Goal: Task Accomplishment & Management: Manage account settings

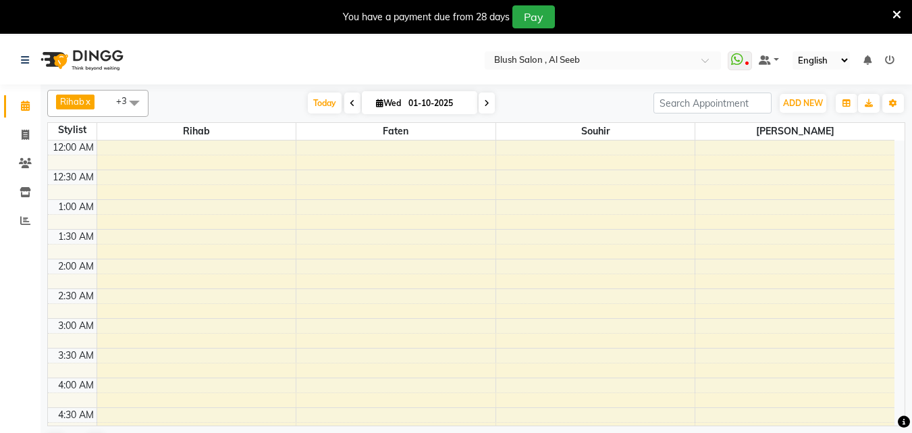
scroll to position [897, 0]
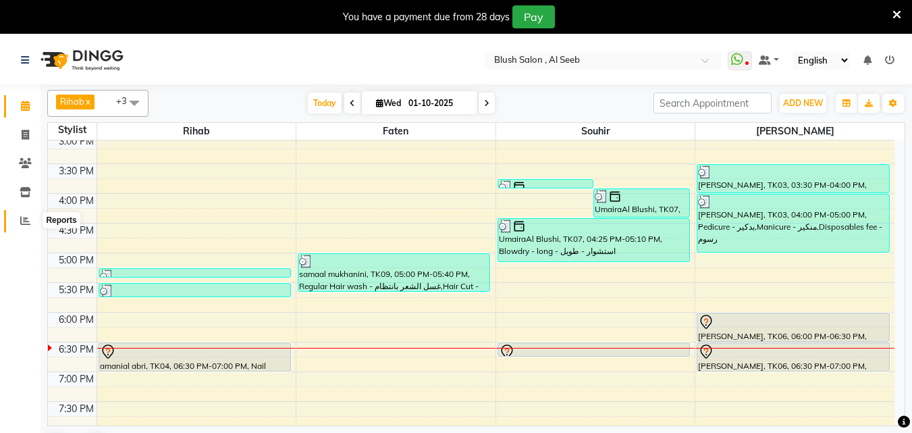
click at [25, 220] on icon at bounding box center [25, 220] width 10 height 10
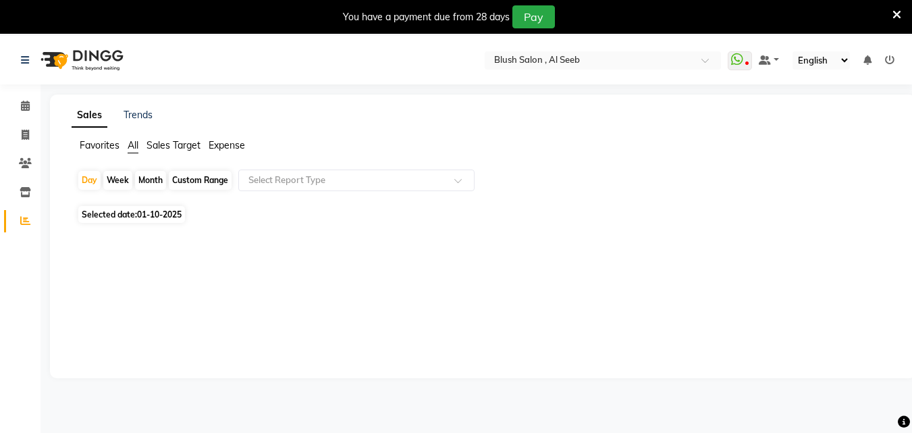
click at [236, 153] on li "Expense" at bounding box center [227, 145] width 36 height 14
click at [220, 149] on span "Expense" at bounding box center [227, 145] width 36 height 12
click at [187, 156] on div "Favorites All Sales Target Expense" at bounding box center [482, 151] width 843 height 26
click at [189, 151] on span "Sales Target" at bounding box center [174, 145] width 54 height 12
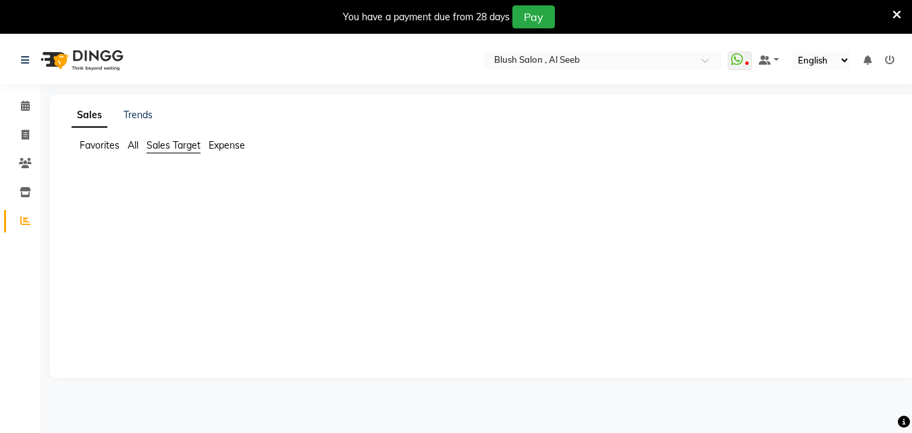
drag, startPoint x: 147, startPoint y: 152, endPoint x: 163, endPoint y: 154, distance: 15.7
click at [159, 153] on ul "Favorites All Sales Target Expense" at bounding box center [483, 145] width 822 height 15
click at [105, 153] on li "Favorites" at bounding box center [100, 145] width 40 height 14
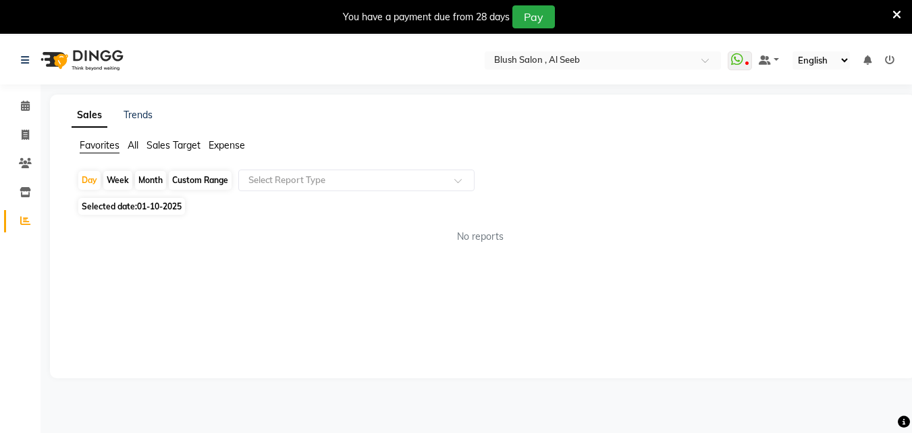
click at [105, 153] on li "Favorites" at bounding box center [100, 145] width 40 height 15
click at [134, 121] on link "Trends" at bounding box center [138, 115] width 29 height 12
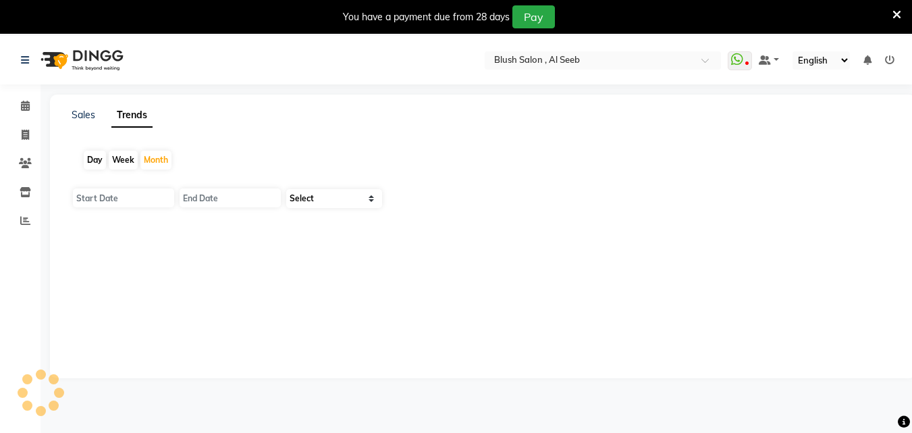
type input "01-10-2025"
click at [101, 165] on div "Day" at bounding box center [95, 160] width 22 height 19
type input "01-10-2025"
click at [100, 163] on div "Day" at bounding box center [95, 160] width 22 height 19
click at [124, 164] on div "Week" at bounding box center [123, 160] width 29 height 19
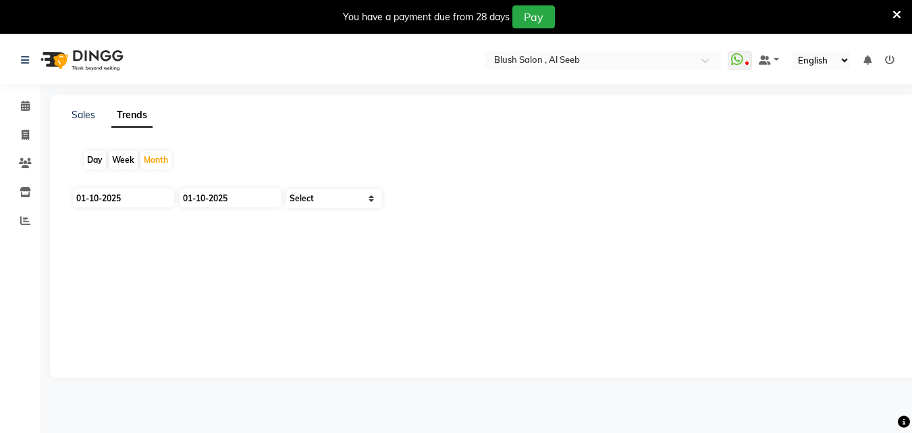
type input "[DATE]"
click at [124, 162] on div "Week" at bounding box center [123, 160] width 29 height 19
click at [29, 220] on icon at bounding box center [25, 220] width 10 height 10
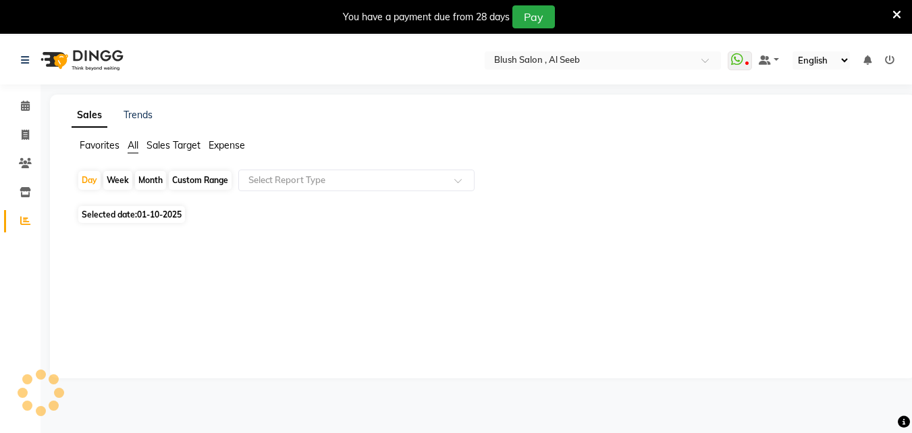
click at [113, 223] on span "Selected date: [DATE]" at bounding box center [131, 214] width 107 height 17
select select "10"
select select "2025"
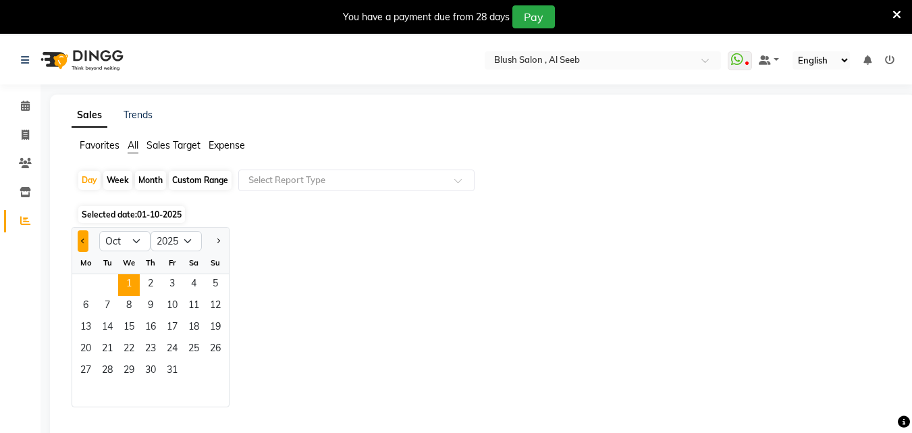
click at [86, 251] on button "Previous month" at bounding box center [83, 241] width 11 height 22
select select "9"
click at [115, 382] on span "30" at bounding box center [108, 372] width 22 height 22
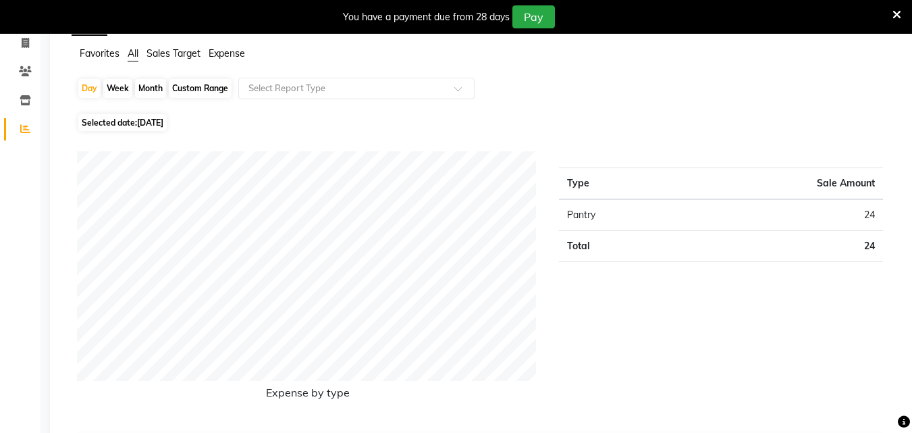
scroll to position [24, 0]
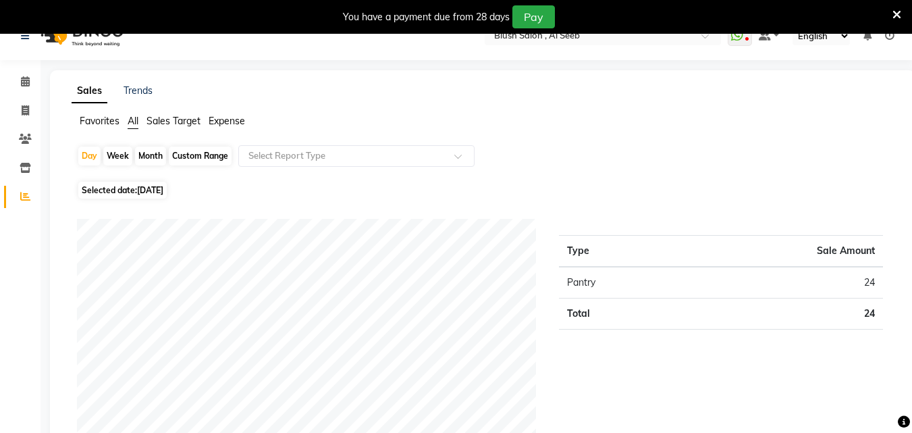
click at [583, 298] on td "Pantry" at bounding box center [620, 283] width 122 height 32
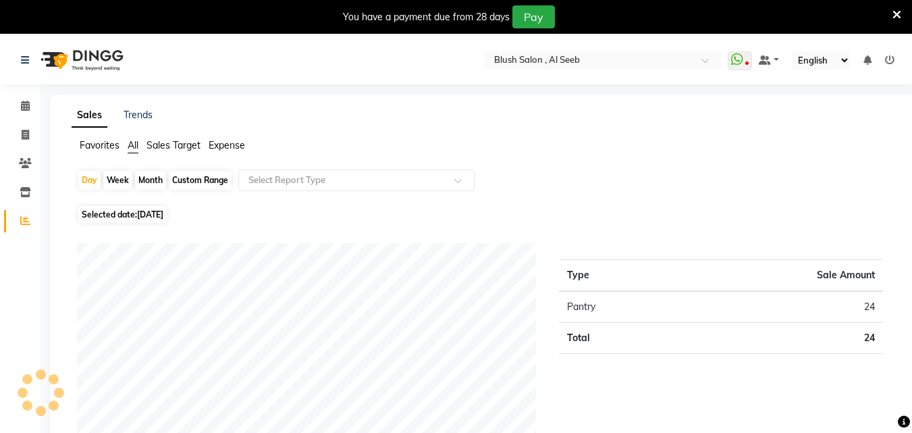
click at [128, 229] on div "Day Week Month Custom Range Select Report Type Selected date: [DATE] Expense by…" at bounding box center [483, 357] width 822 height 376
click at [132, 223] on span "Selected date: [DATE]" at bounding box center [122, 214] width 88 height 17
select select "9"
select select "2025"
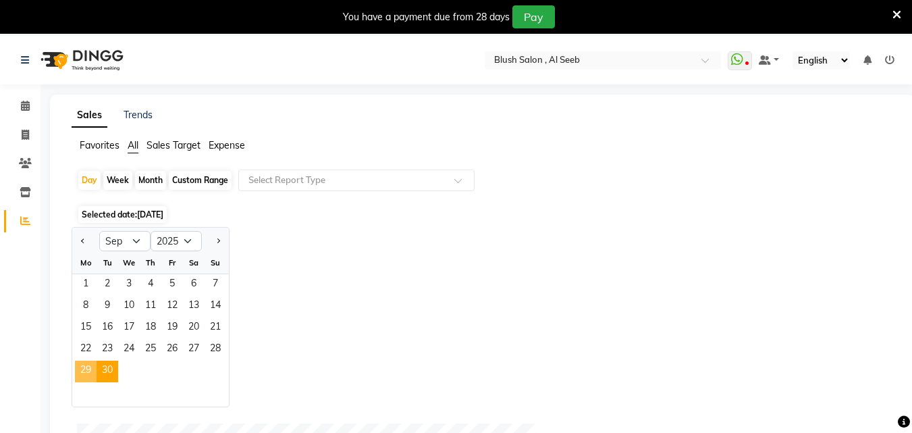
click at [80, 381] on span "29" at bounding box center [86, 372] width 22 height 22
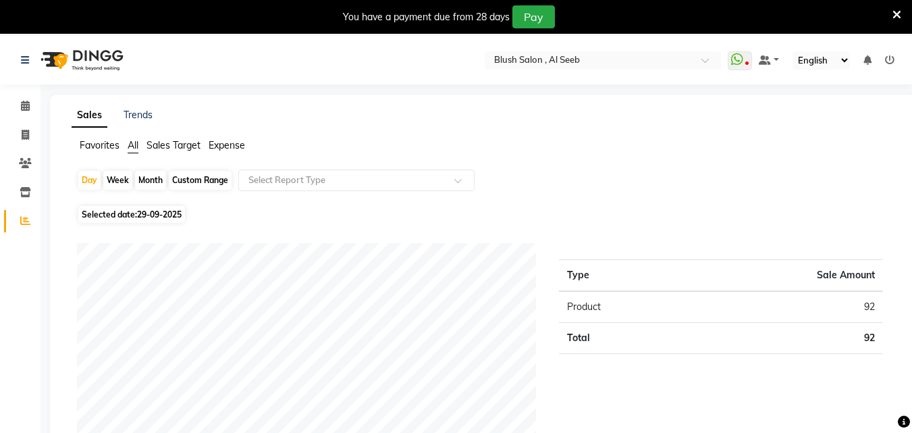
click at [146, 223] on span "Selected date: [DATE]" at bounding box center [131, 214] width 107 height 17
select select "9"
select select "2025"
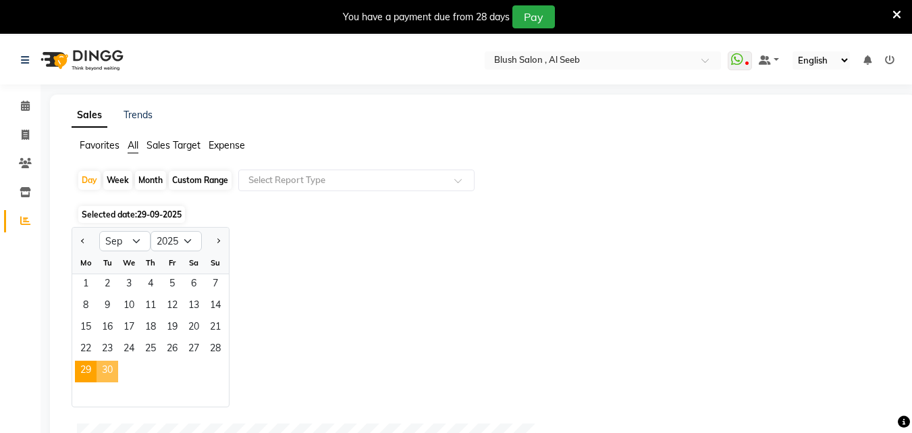
click at [113, 382] on span "30" at bounding box center [108, 372] width 22 height 22
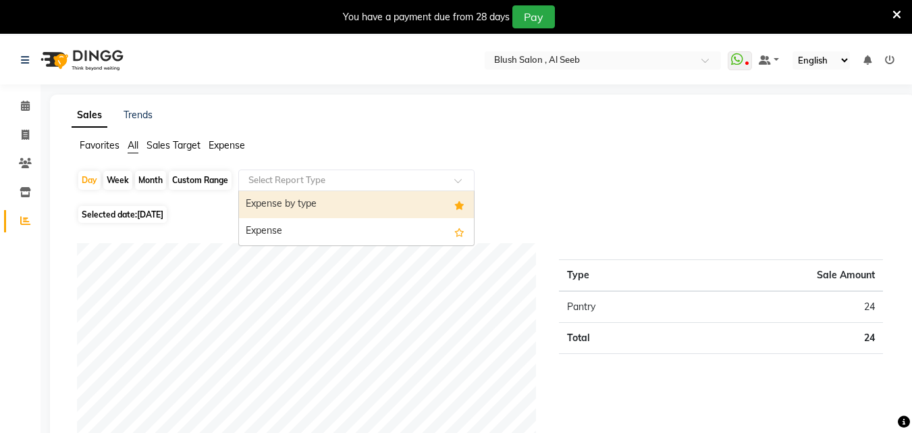
click at [463, 190] on span at bounding box center [462, 185] width 17 height 14
click at [356, 156] on div "Favorites All Sales Target Expense" at bounding box center [482, 151] width 843 height 26
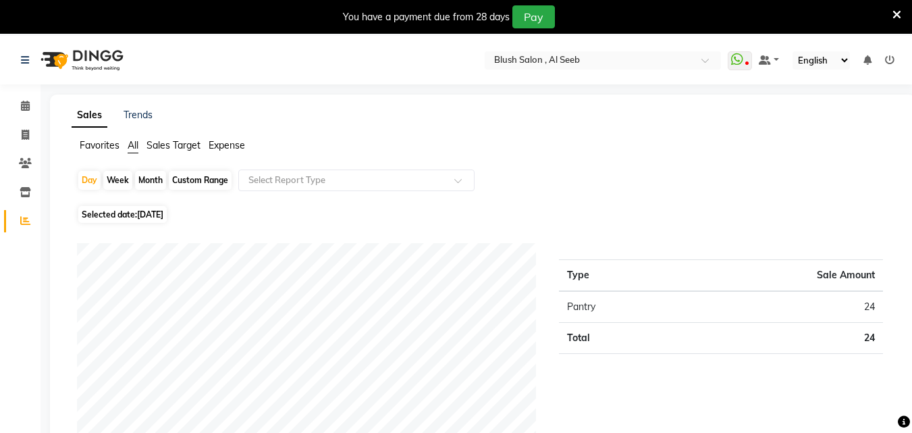
click at [207, 188] on div "Custom Range" at bounding box center [200, 180] width 63 height 19
select select "9"
select select "2025"
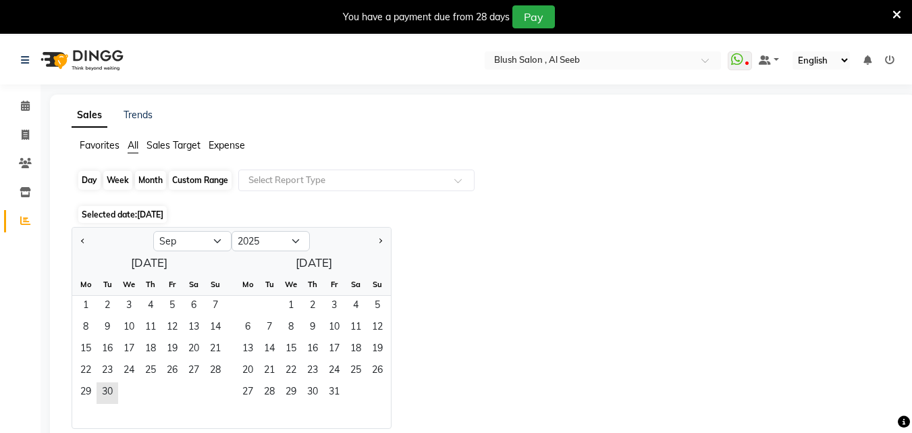
click at [212, 185] on div "Custom Range" at bounding box center [200, 180] width 63 height 19
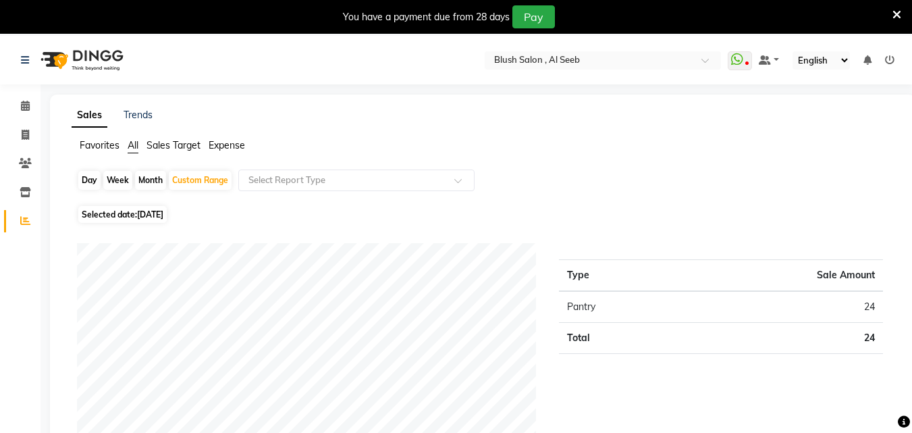
click at [97, 124] on link "Sales" at bounding box center [90, 115] width 36 height 24
click at [161, 153] on ul "Favorites All Sales Target Expense" at bounding box center [483, 145] width 822 height 15
click at [853, 290] on th "Sale Amount" at bounding box center [782, 276] width 203 height 32
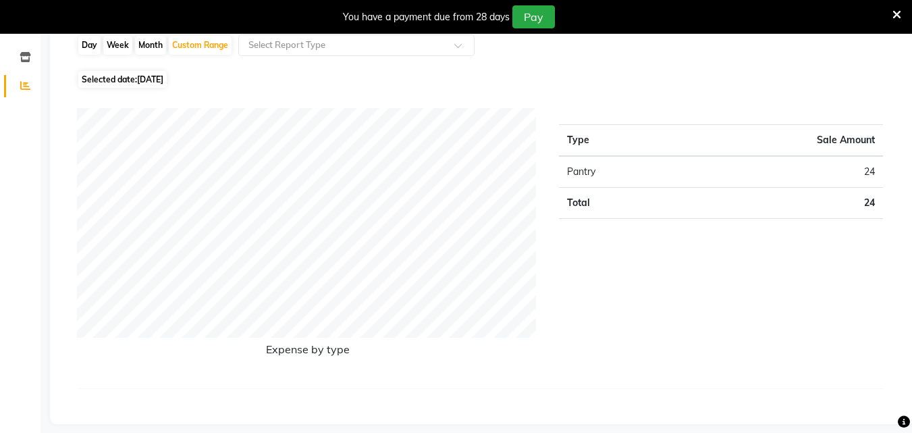
scroll to position [68, 0]
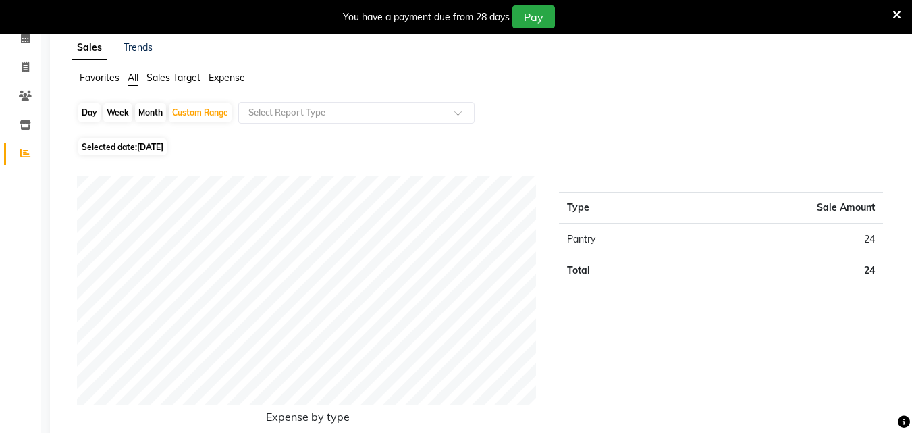
click at [585, 269] on td "Total" at bounding box center [620, 270] width 122 height 31
click at [876, 255] on td "24" at bounding box center [782, 240] width 203 height 32
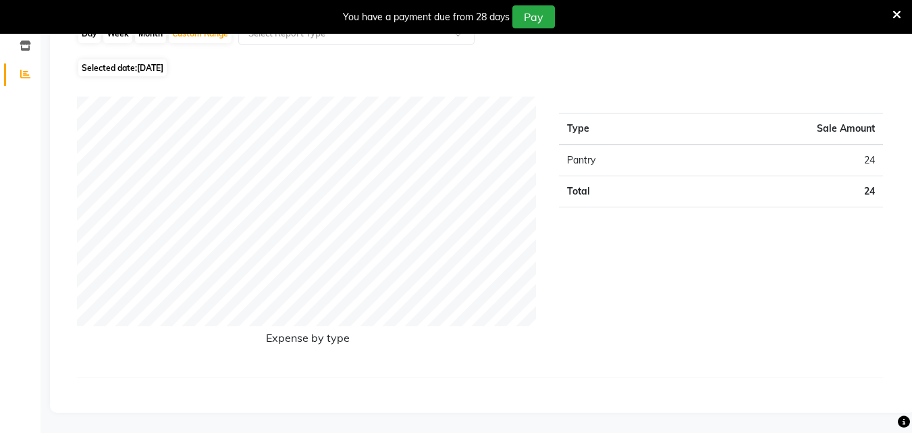
click at [294, 340] on h6 "Expense by type" at bounding box center [308, 341] width 462 height 18
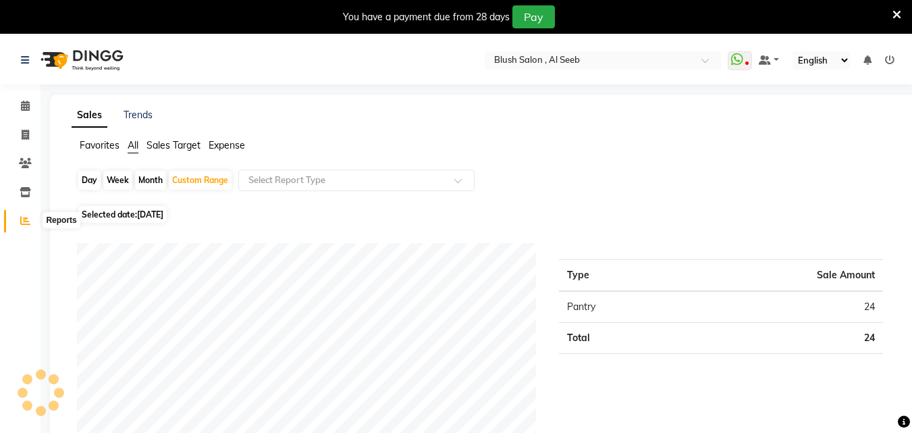
click at [18, 220] on span at bounding box center [26, 221] width 24 height 16
click at [28, 225] on icon at bounding box center [25, 220] width 10 height 10
click at [28, 221] on icon at bounding box center [25, 220] width 10 height 10
drag, startPoint x: 0, startPoint y: 207, endPoint x: 9, endPoint y: 226, distance: 21.1
click at [8, 226] on li "Reports" at bounding box center [20, 221] width 41 height 29
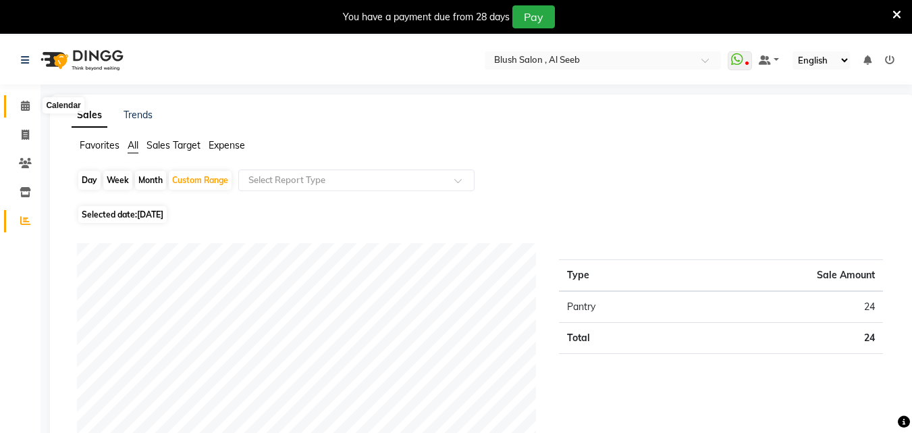
click at [23, 108] on icon at bounding box center [25, 106] width 9 height 10
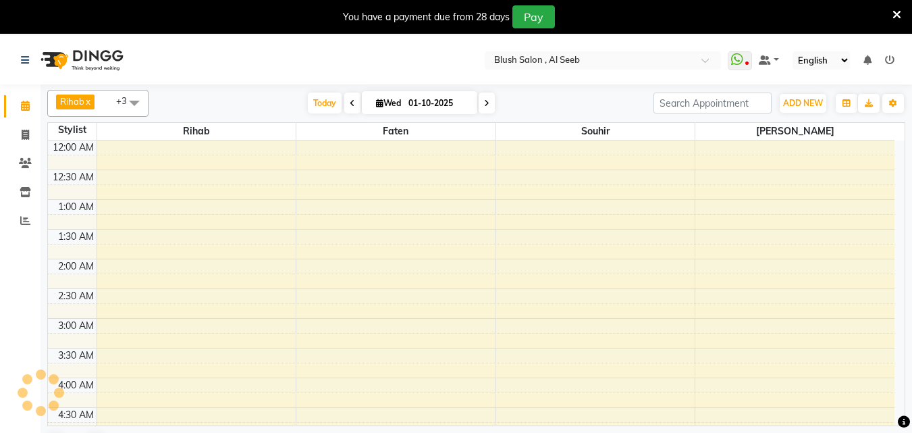
scroll to position [1070, 0]
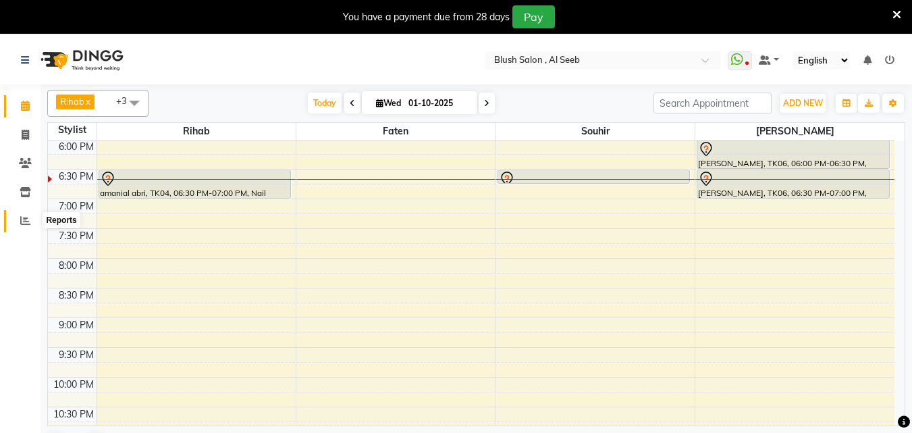
click at [28, 215] on icon at bounding box center [25, 220] width 10 height 10
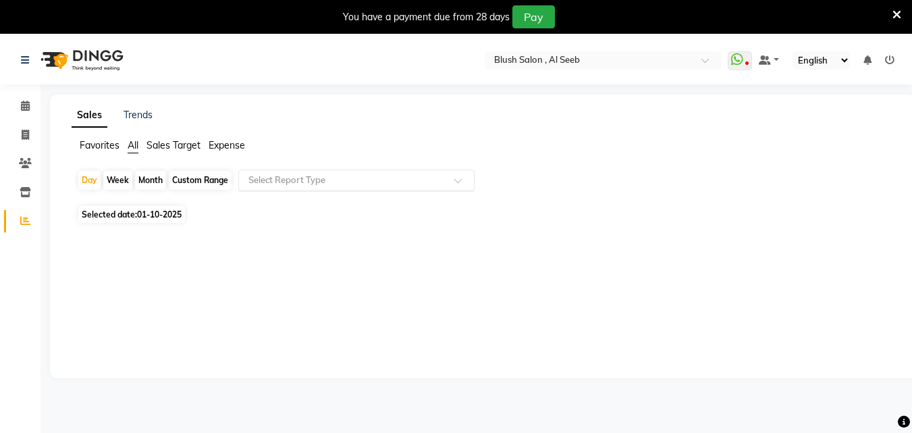
click at [462, 186] on span at bounding box center [462, 185] width 17 height 14
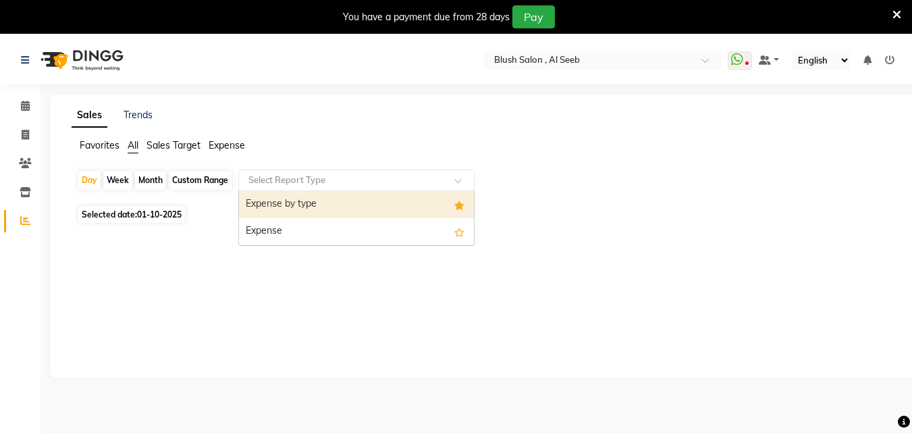
click at [380, 211] on div "Expense by type" at bounding box center [356, 204] width 235 height 27
click at [422, 191] on div "Select Report Type" at bounding box center [356, 180] width 236 height 22
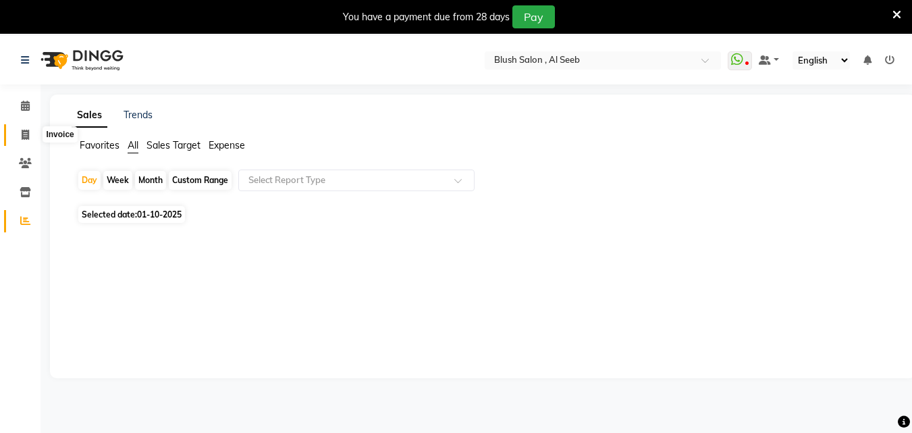
click at [25, 134] on icon at bounding box center [25, 135] width 7 height 10
select select "service"
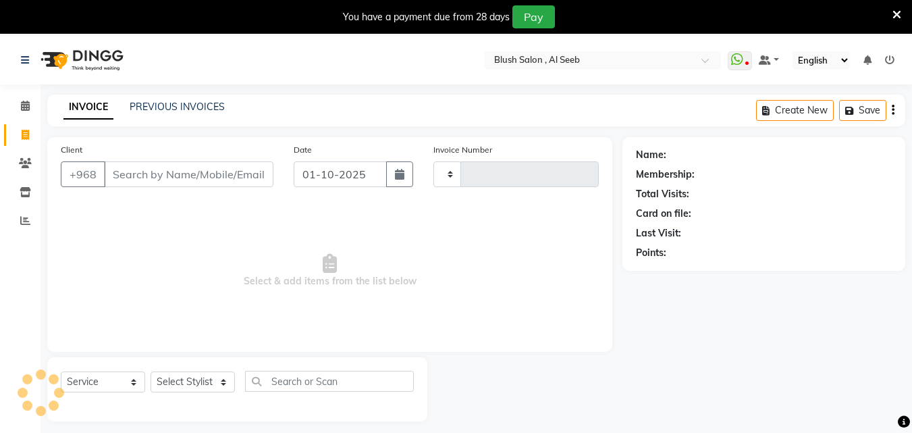
scroll to position [36, 0]
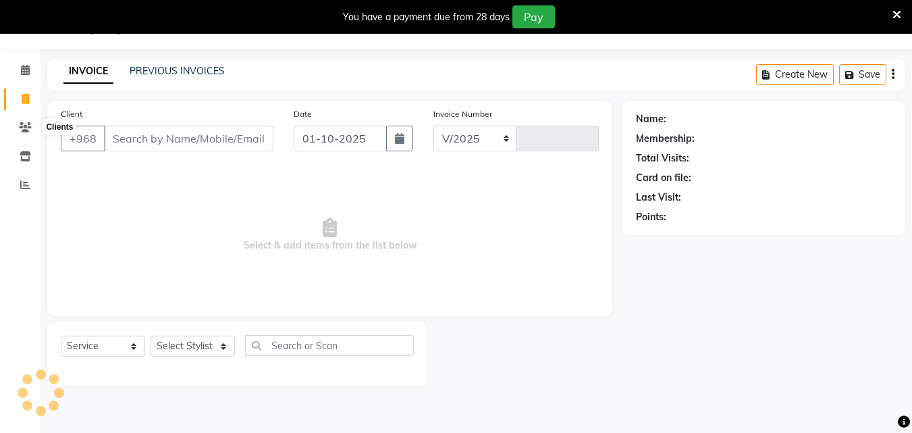
select select "5589"
type input "0967"
click at [21, 184] on icon at bounding box center [25, 185] width 10 height 10
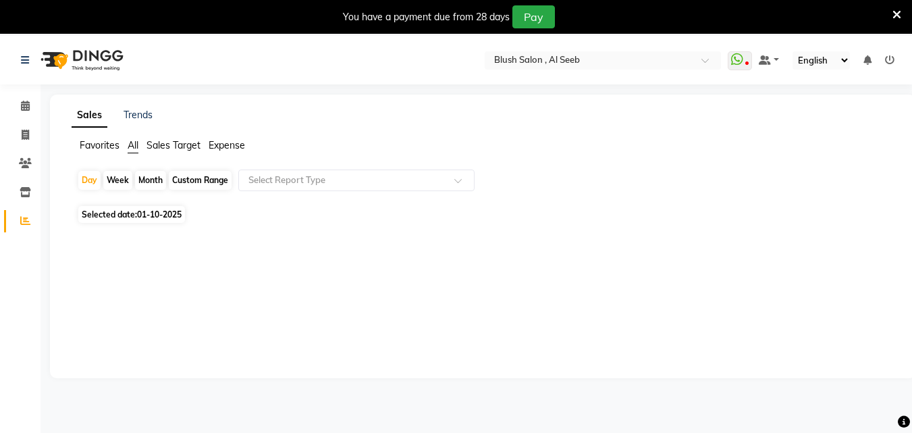
click at [176, 219] on span "01-10-2025" at bounding box center [159, 214] width 45 height 10
select select "10"
select select "2025"
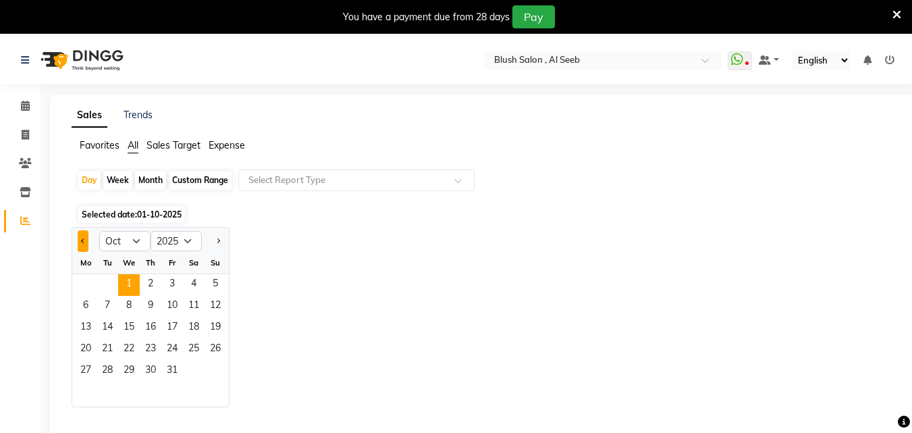
click at [82, 248] on button "Previous month" at bounding box center [83, 241] width 11 height 22
select select "9"
click at [114, 382] on span "30" at bounding box center [108, 372] width 22 height 22
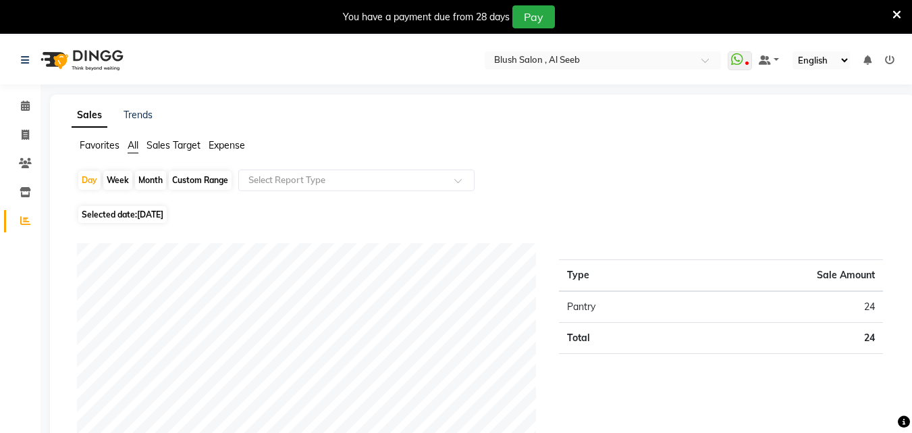
drag, startPoint x: 234, startPoint y: 158, endPoint x: 214, endPoint y: 173, distance: 25.1
click at [215, 170] on app-reports "Favorites All Sales Target Expense Day Week Month Custom Range Select Report Ty…" at bounding box center [482, 341] width 839 height 407
click at [256, 180] on input "text" at bounding box center [343, 181] width 194 height 14
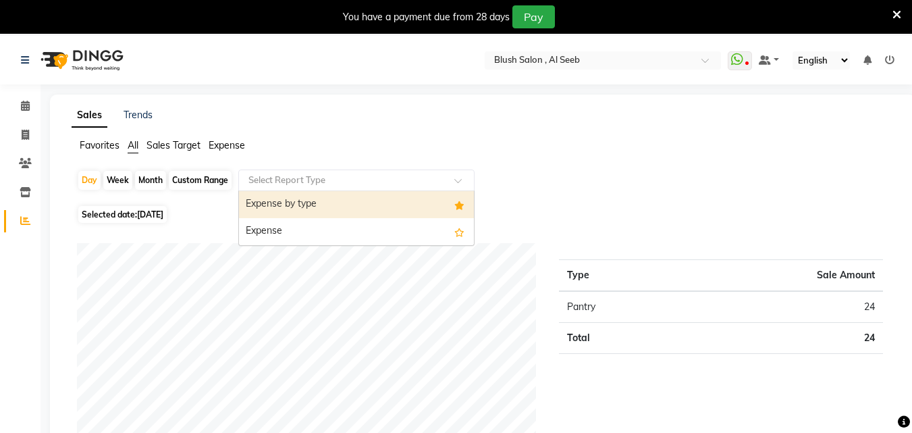
click at [258, 182] on input "text" at bounding box center [343, 181] width 194 height 14
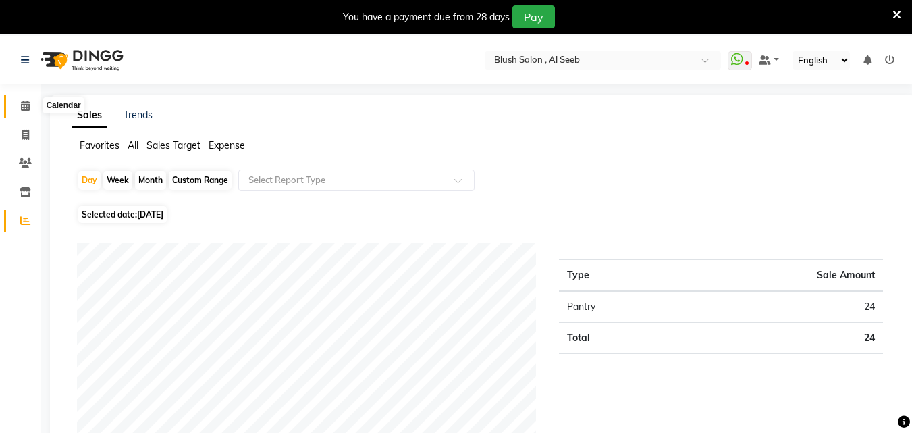
click at [26, 103] on icon at bounding box center [25, 106] width 9 height 10
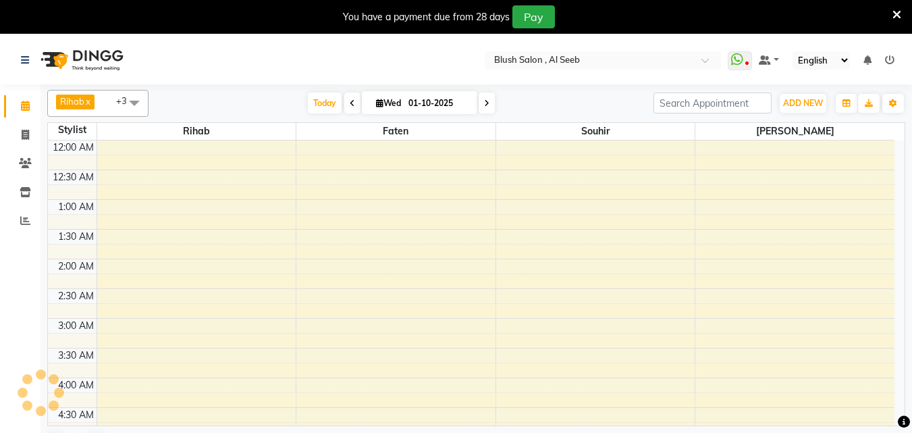
scroll to position [357, 0]
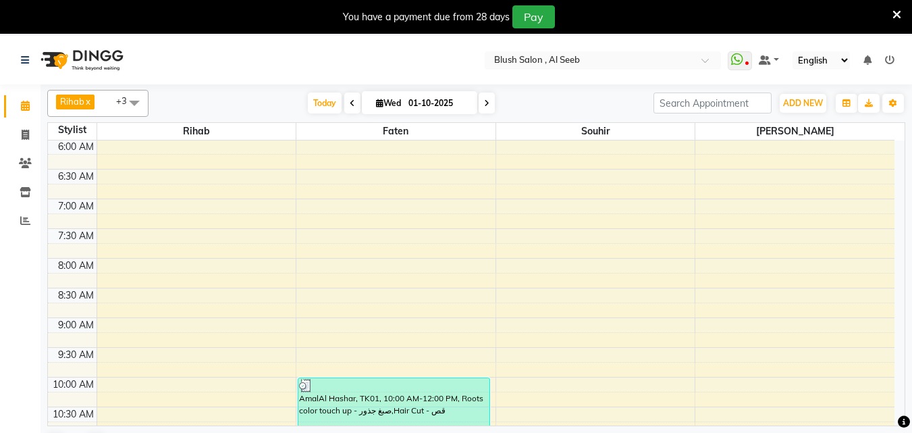
click at [376, 99] on span "Wed" at bounding box center [389, 103] width 32 height 10
select select "10"
select select "2025"
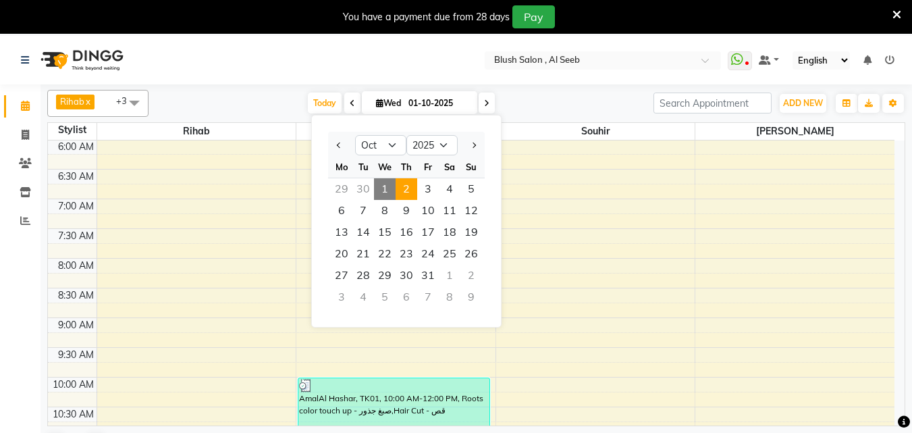
click at [404, 195] on span "2" at bounding box center [407, 189] width 22 height 22
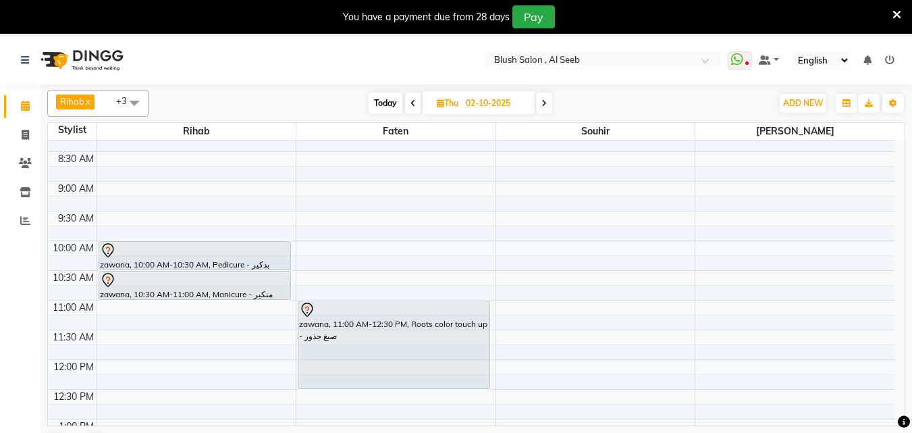
scroll to position [463, 0]
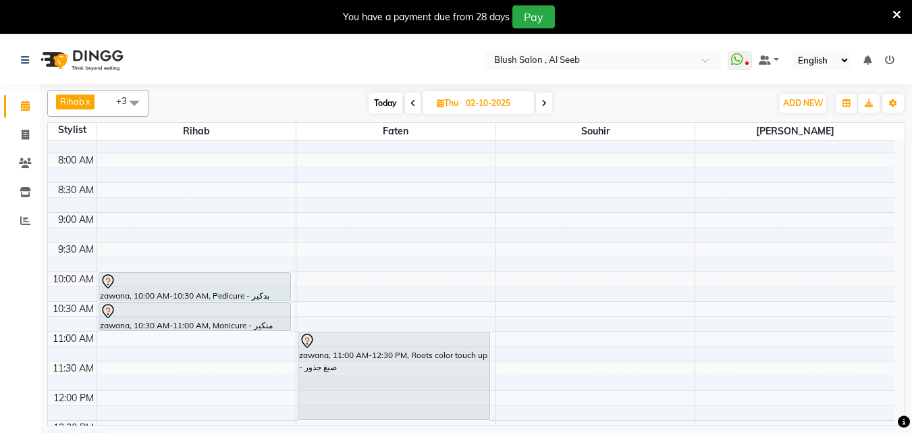
click at [384, 106] on span "Today" at bounding box center [386, 103] width 34 height 21
type input "01-10-2025"
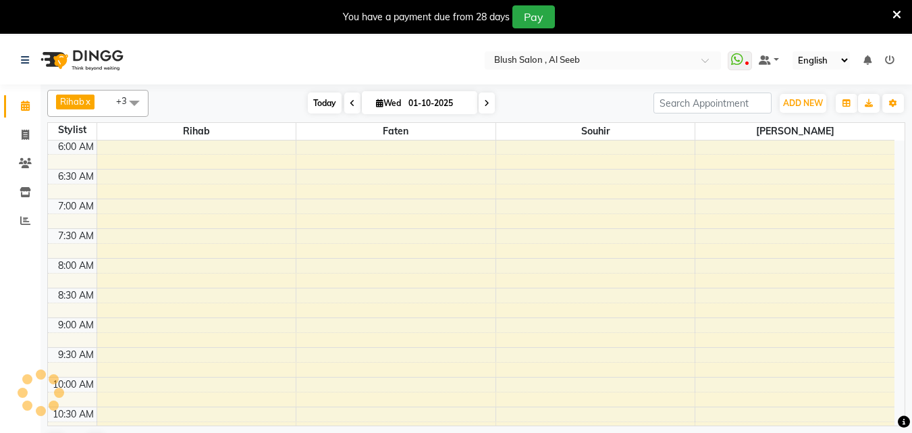
scroll to position [1070, 0]
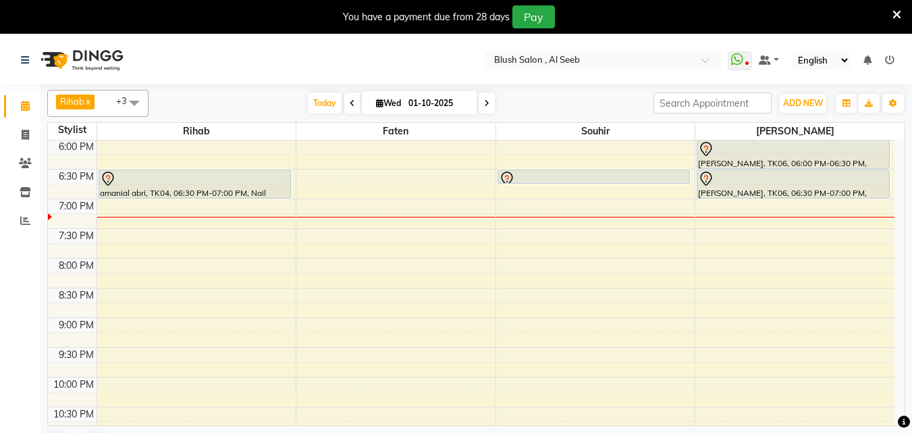
click at [768, 153] on div at bounding box center [793, 149] width 190 height 16
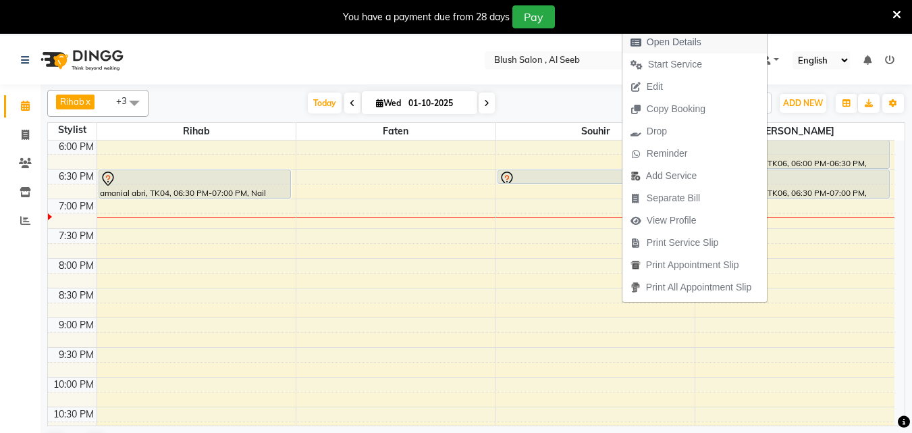
click at [680, 40] on span "Open Details" at bounding box center [674, 42] width 55 height 14
select select "7"
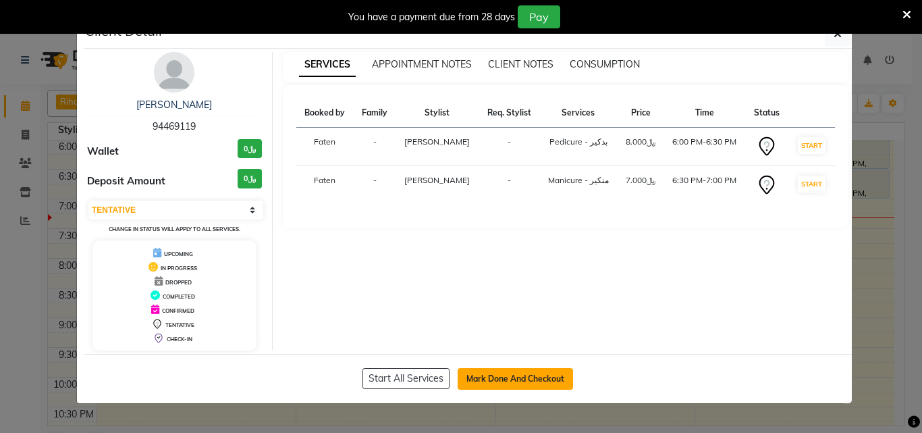
click at [511, 381] on button "Mark Done And Checkout" at bounding box center [515, 379] width 115 height 22
select select "service"
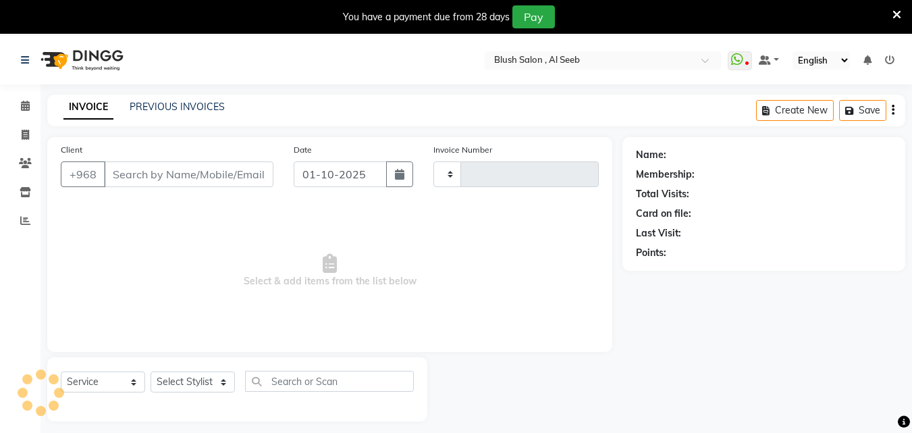
type input "0967"
select select "5589"
type input "94****19"
select select "64153"
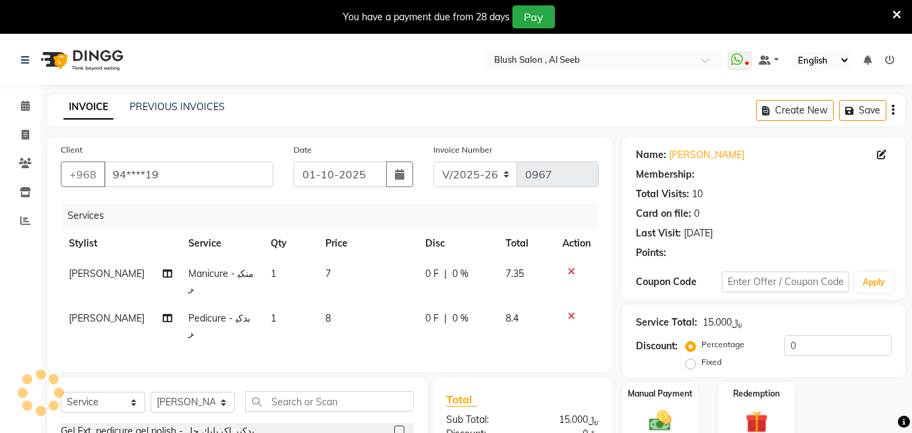
select select "1: Object"
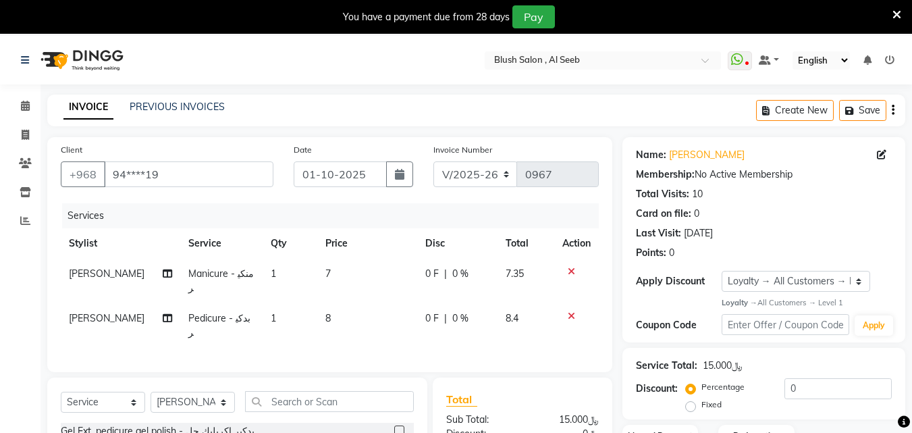
scroll to position [68, 0]
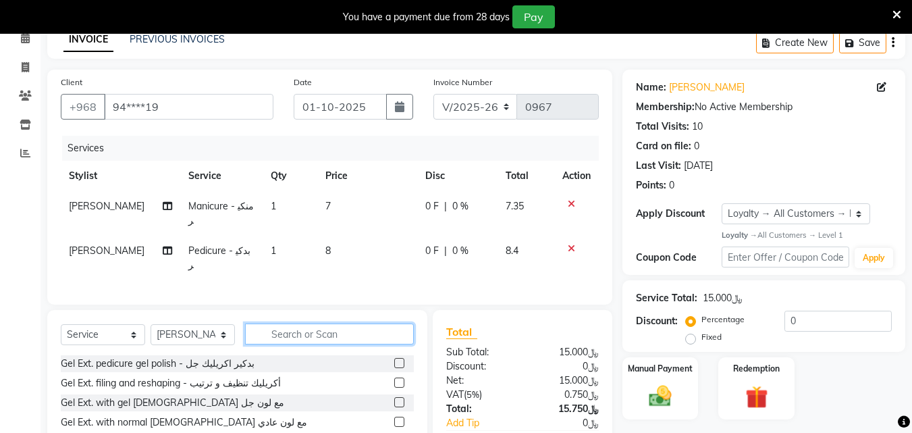
click at [319, 325] on input "text" at bounding box center [329, 333] width 169 height 21
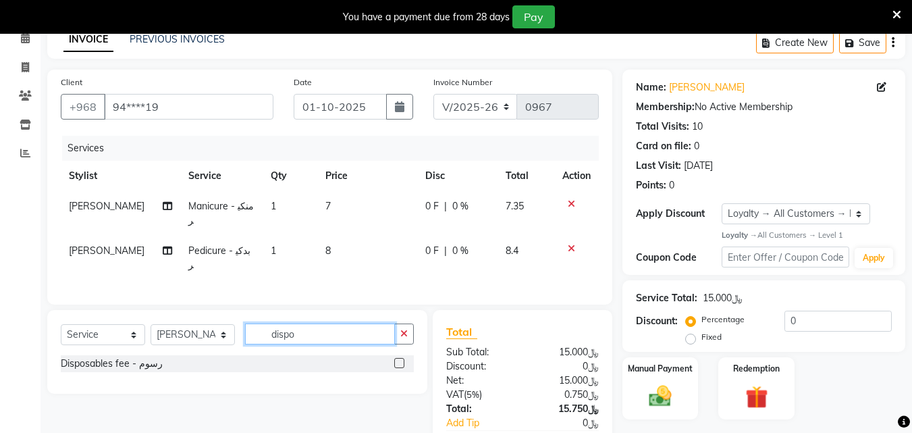
type input "dispo"
click at [397, 359] on label at bounding box center [399, 363] width 10 height 10
click at [397, 359] on input "checkbox" at bounding box center [398, 363] width 9 height 9
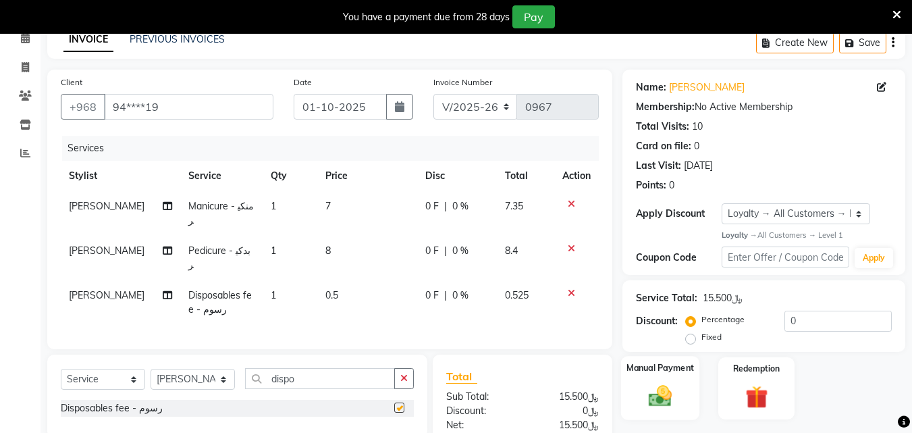
checkbox input "false"
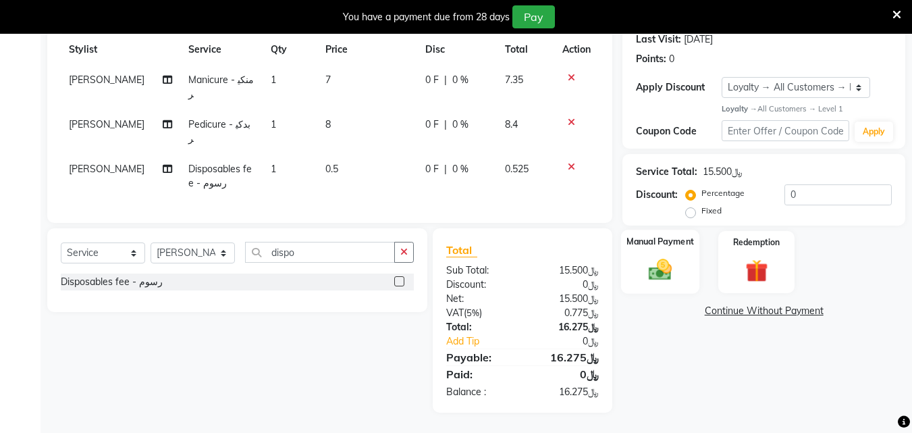
click at [662, 284] on img at bounding box center [660, 270] width 38 height 27
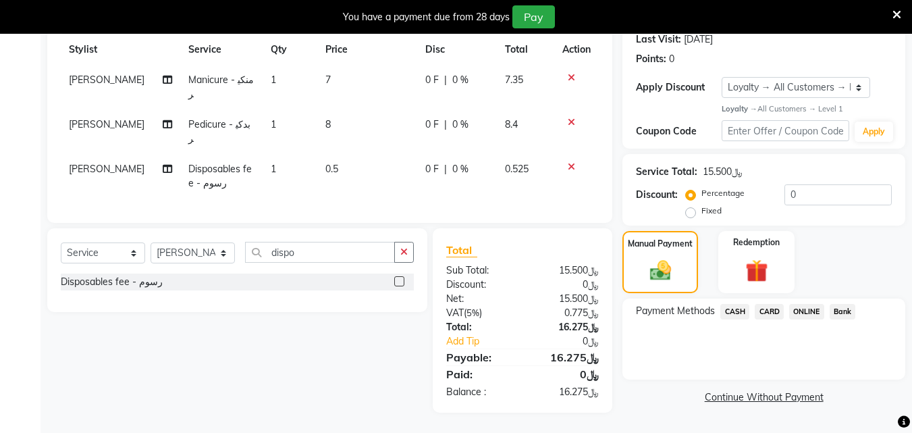
click at [769, 319] on span "CARD" at bounding box center [769, 312] width 29 height 16
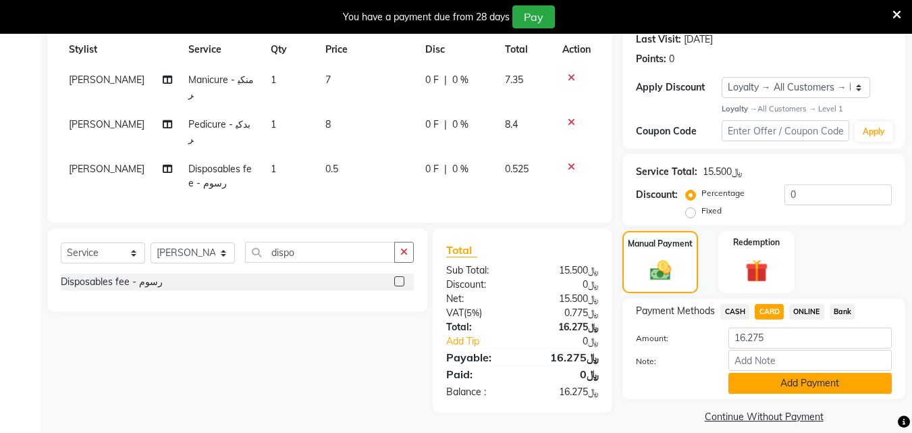
click at [791, 393] on button "Add Payment" at bounding box center [810, 383] width 163 height 21
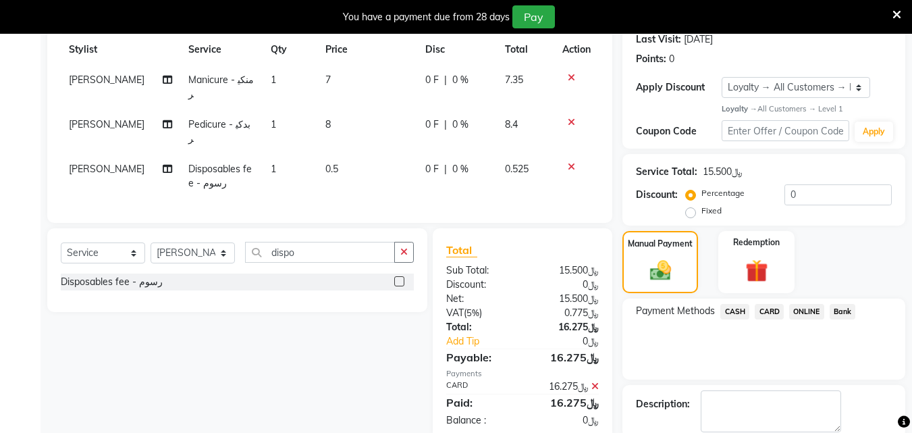
scroll to position [305, 0]
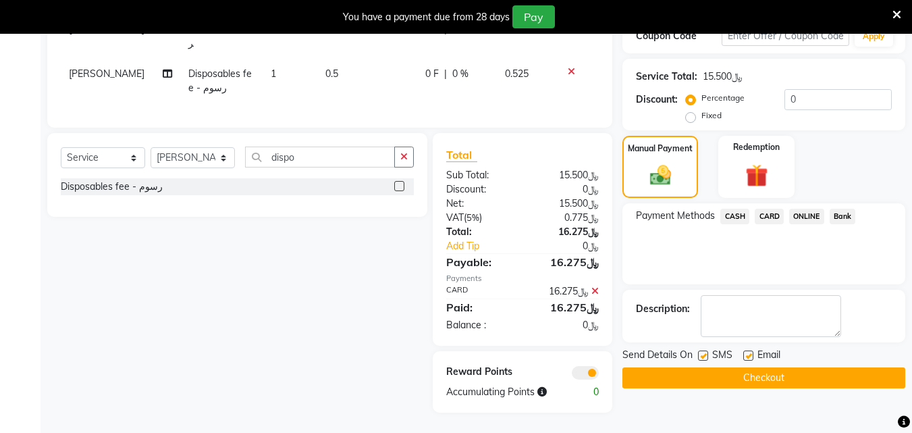
click at [780, 380] on button "Checkout" at bounding box center [764, 377] width 283 height 21
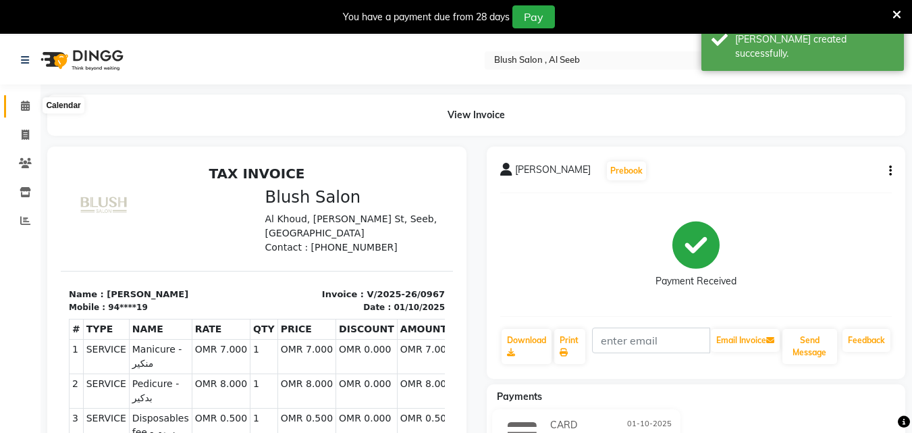
click at [27, 106] on icon at bounding box center [25, 106] width 9 height 10
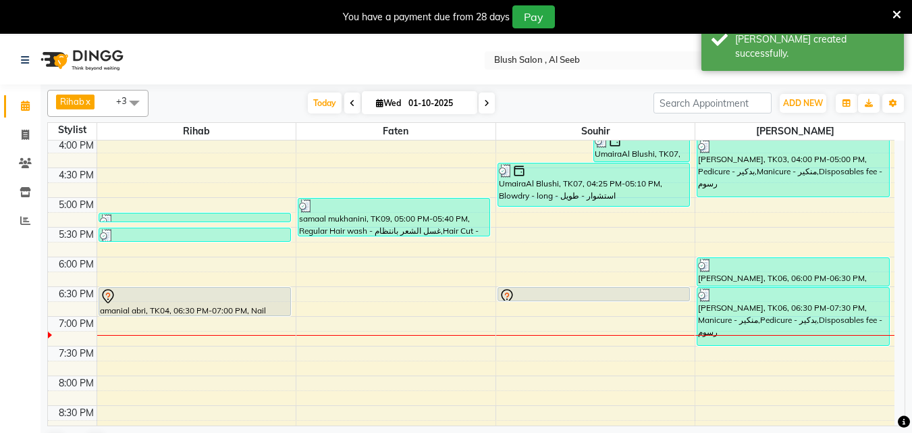
scroll to position [965, 0]
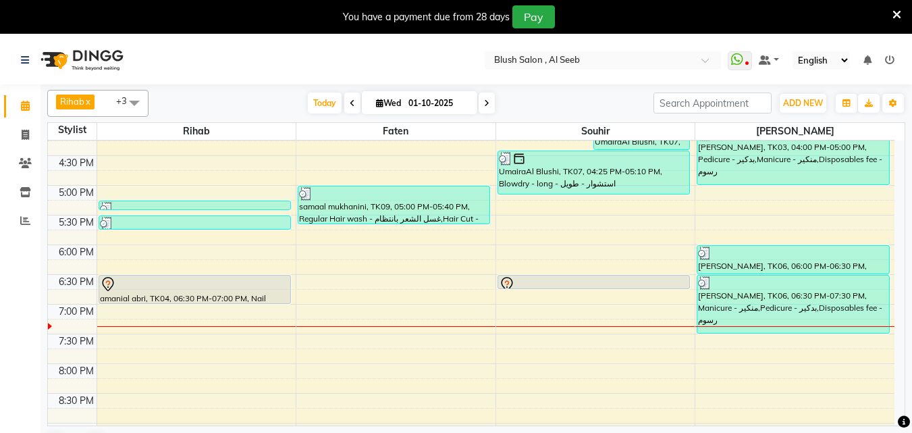
click at [375, 103] on span "Wed" at bounding box center [389, 103] width 32 height 10
select select "10"
select select "2025"
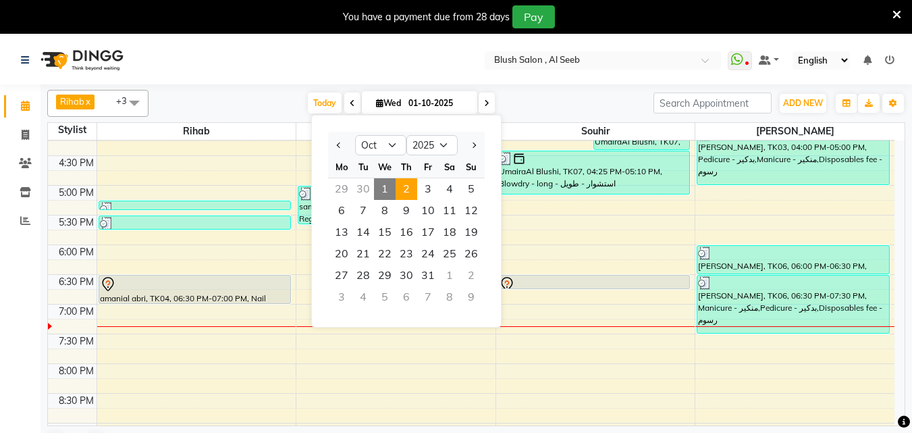
click at [412, 195] on span "2" at bounding box center [407, 189] width 22 height 22
type input "02-10-2025"
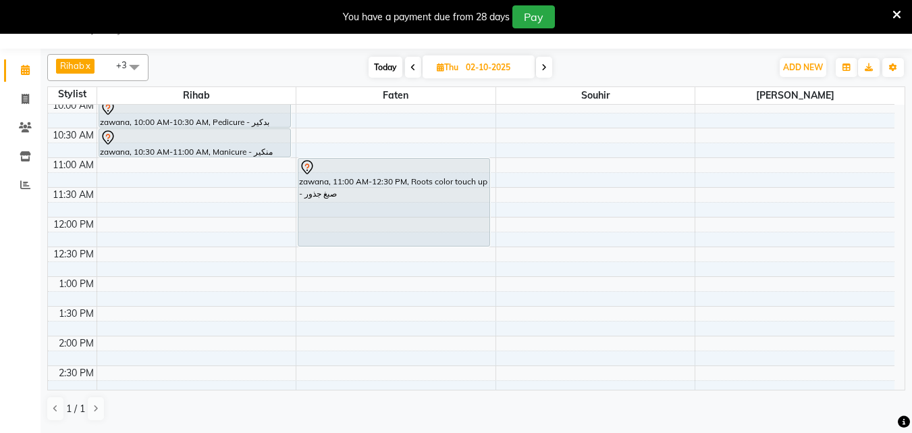
scroll to position [533, 0]
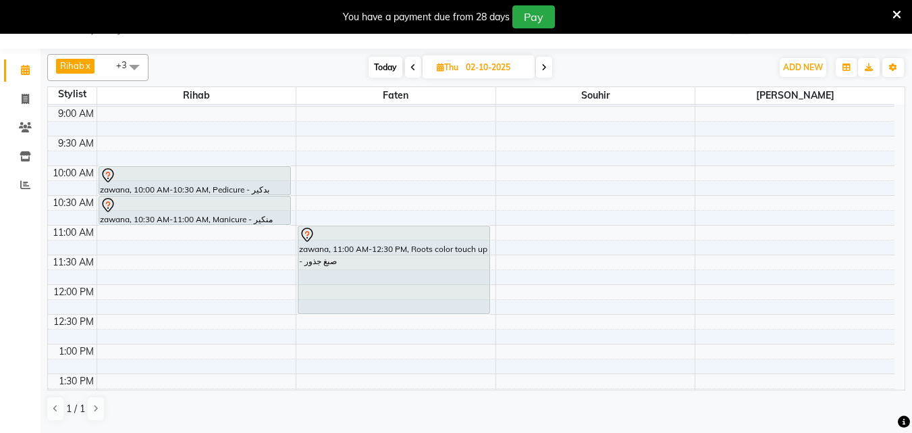
click at [714, 231] on div "12:00 AM 12:30 AM 1:00 AM 1:30 AM 2:00 AM 2:30 AM 3:00 AM 3:30 AM 4:00 AM 4:30 …" at bounding box center [471, 284] width 847 height 1425
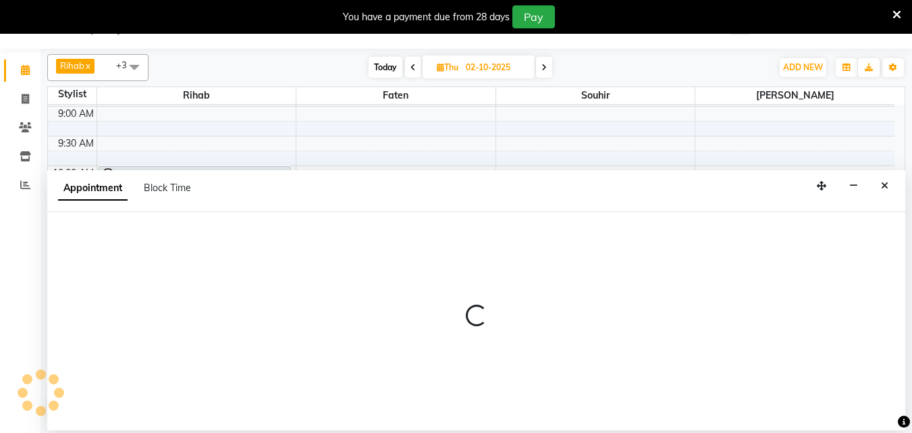
select select "64153"
select select "660"
select select "tentative"
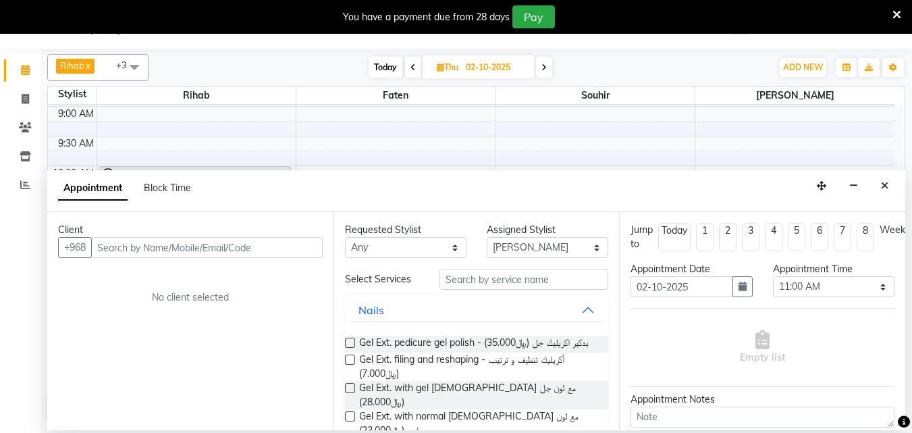
click at [109, 253] on input "text" at bounding box center [207, 247] width 232 height 21
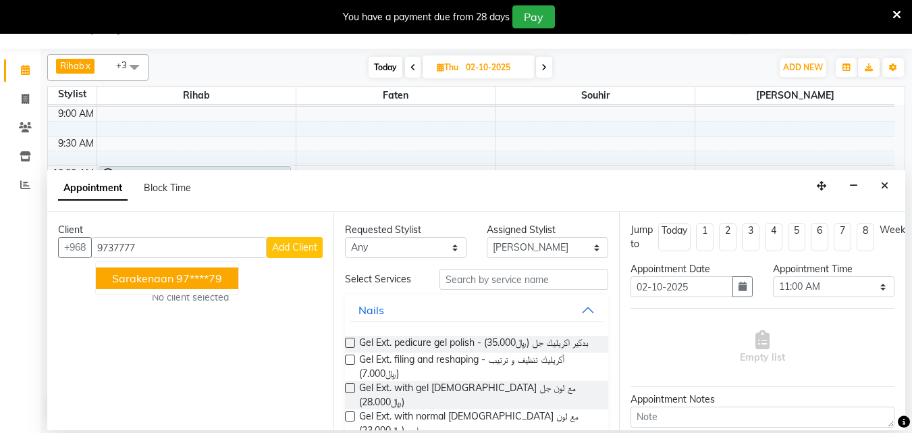
click at [162, 281] on span "sarakenaan" at bounding box center [142, 278] width 61 height 14
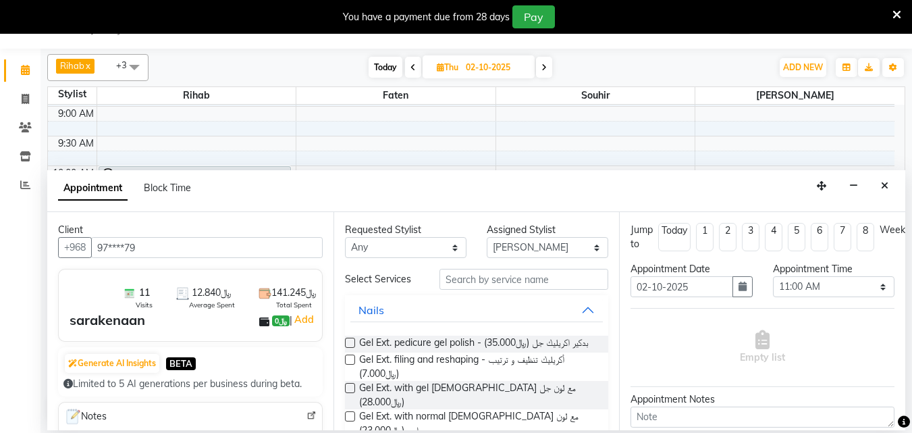
type input "97****79"
drag, startPoint x: 445, startPoint y: 288, endPoint x: 424, endPoint y: 285, distance: 21.1
click at [444, 288] on input "text" at bounding box center [524, 279] width 169 height 21
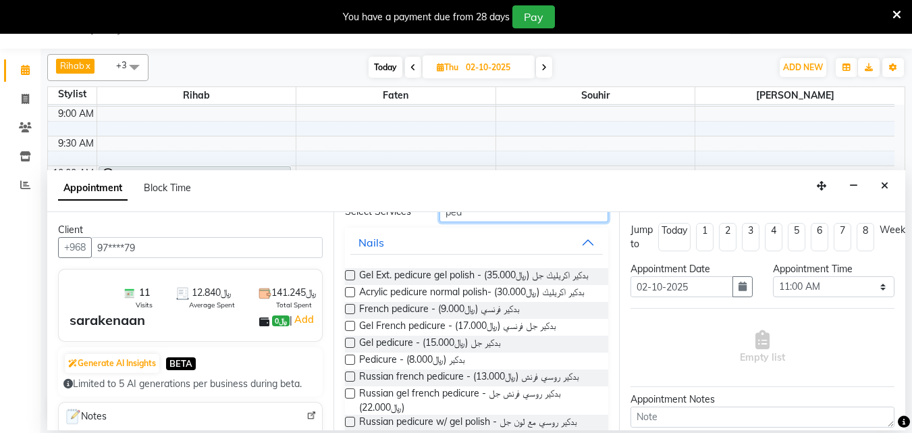
scroll to position [135, 0]
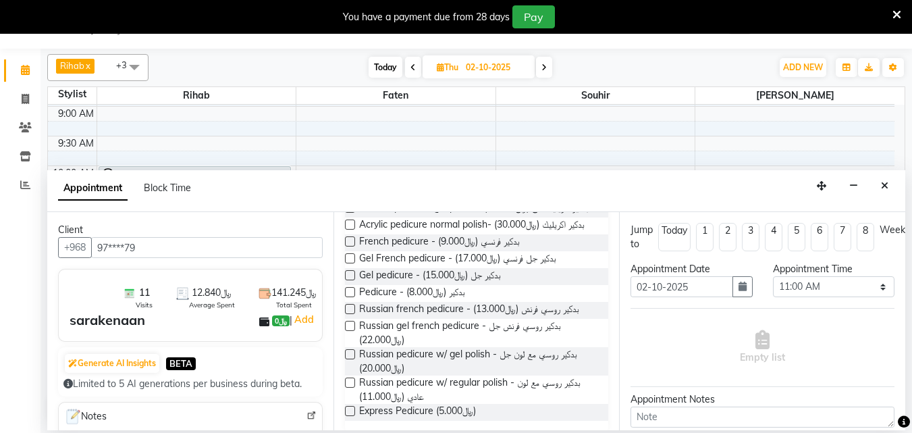
type input "ped"
click at [357, 302] on div "Pedicure - بدكير (﷼8.000)" at bounding box center [477, 293] width 264 height 17
click at [351, 297] on label at bounding box center [350, 292] width 10 height 10
click at [351, 298] on input "checkbox" at bounding box center [349, 293] width 9 height 9
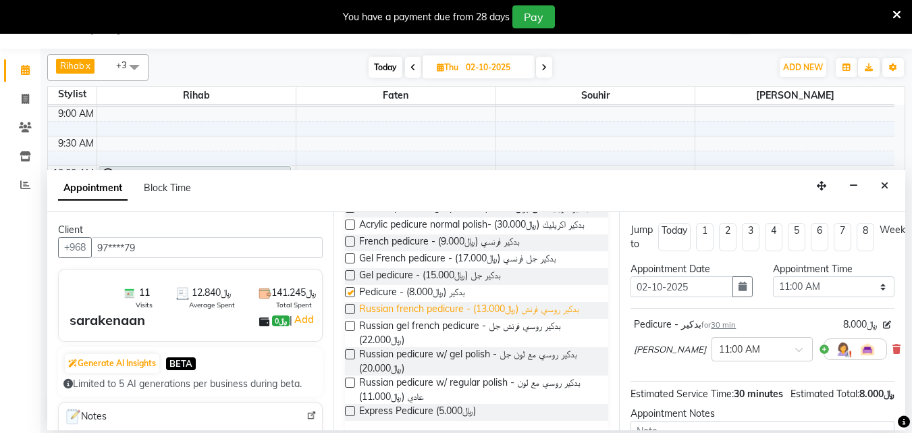
checkbox input "false"
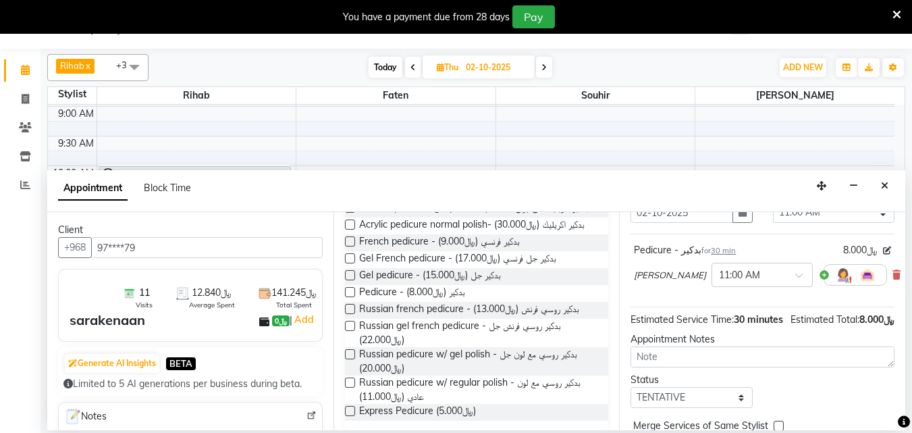
scroll to position [176, 0]
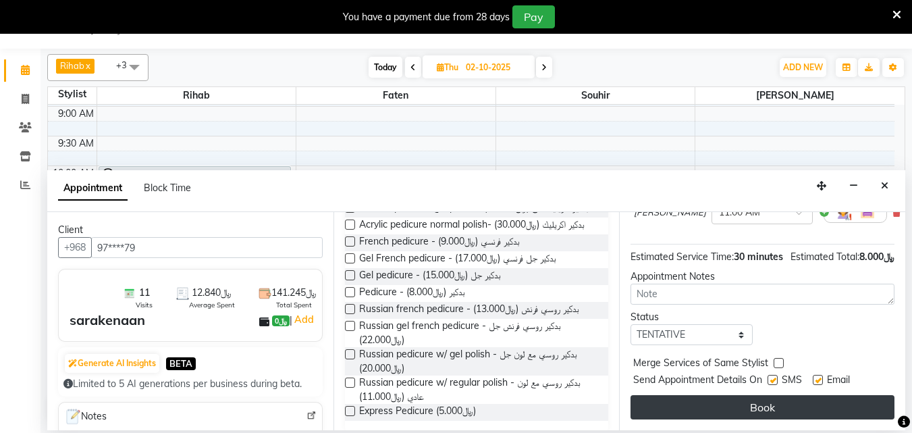
drag, startPoint x: 720, startPoint y: 383, endPoint x: 713, endPoint y: 396, distance: 15.1
click at [714, 396] on div "Jump to [DATE] 1 2 3 4 5 6 7 8 Weeks Appointment Date [DATE] Appointment Time S…" at bounding box center [762, 321] width 286 height 218
click at [737, 395] on button "Book" at bounding box center [763, 407] width 264 height 24
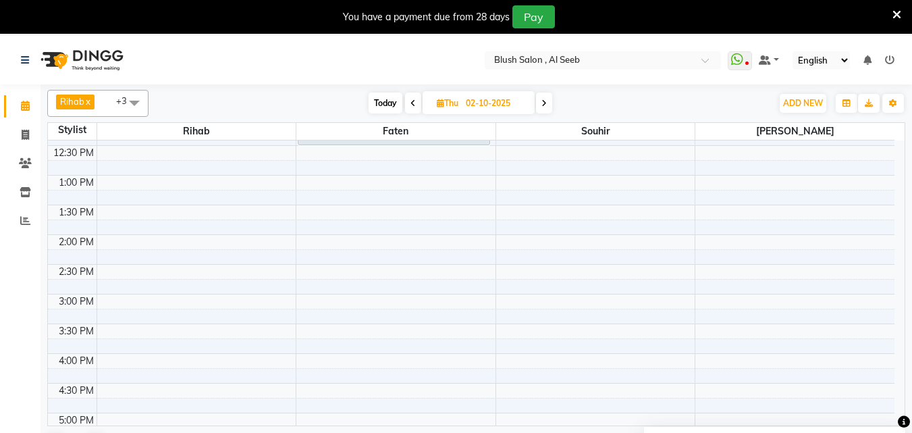
scroll to position [803, 0]
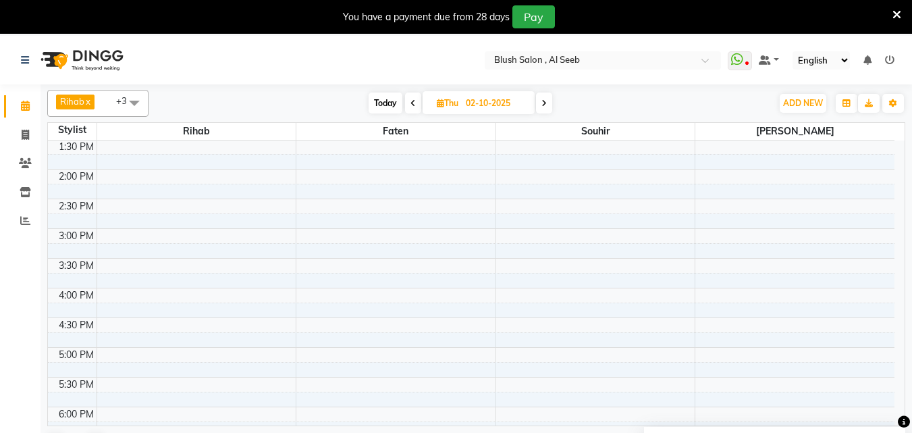
click at [391, 101] on span "Today" at bounding box center [386, 103] width 34 height 21
type input "01-10-2025"
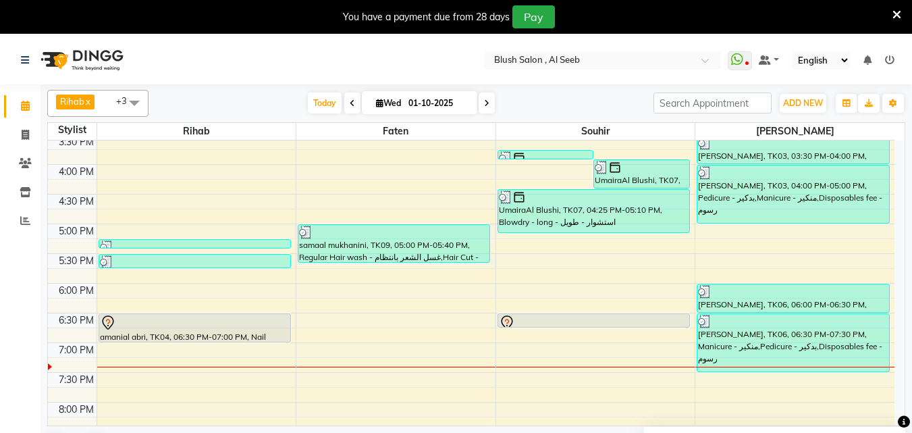
scroll to position [938, 0]
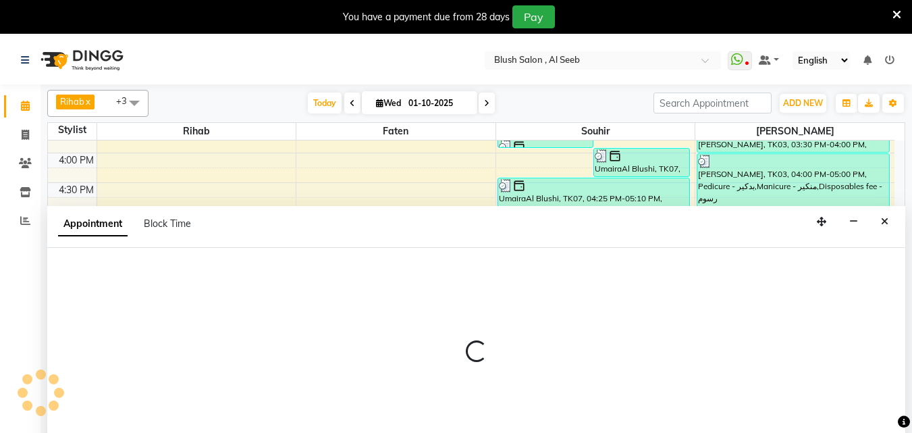
select select "40671"
select select "1080"
select select "tentative"
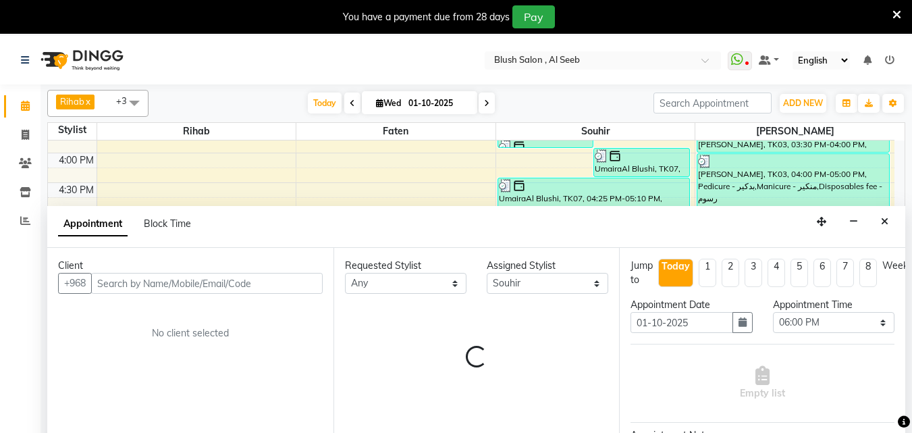
scroll to position [36, 0]
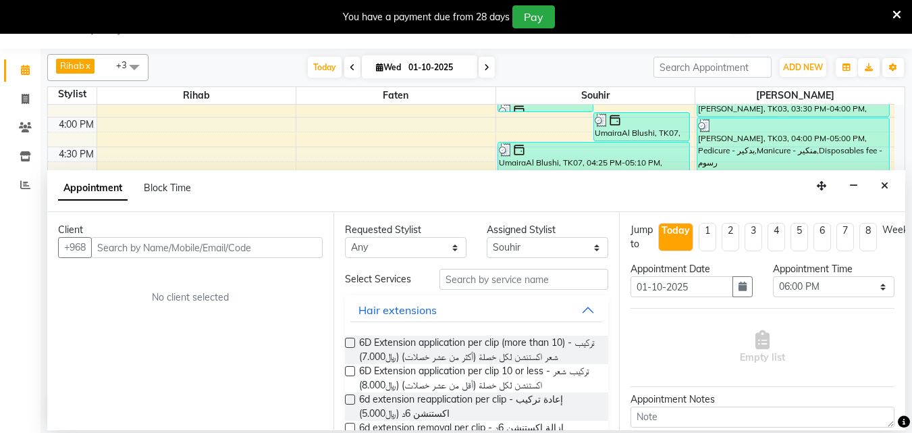
click at [249, 255] on input "text" at bounding box center [207, 247] width 232 height 21
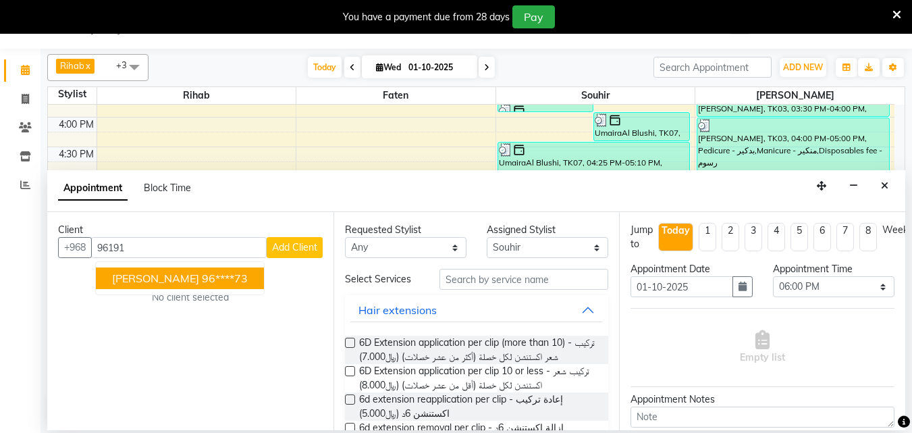
click at [228, 278] on ngb-highlight "96****73" at bounding box center [225, 278] width 46 height 14
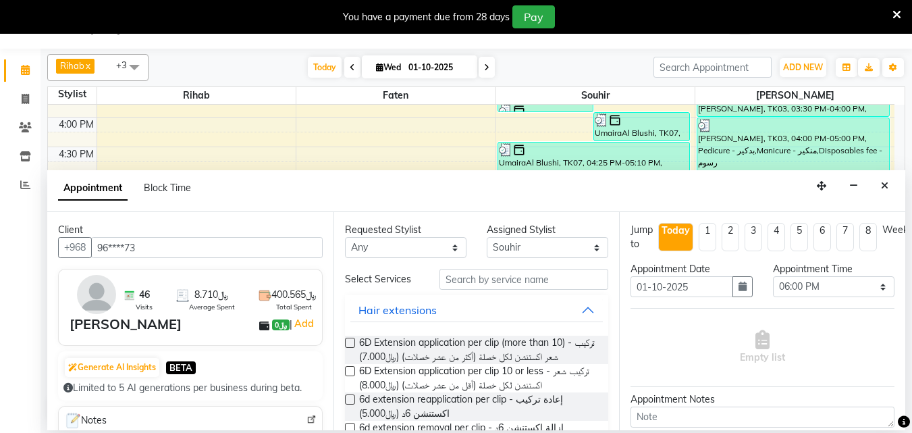
type input "96****73"
click at [518, 289] on input "text" at bounding box center [524, 279] width 169 height 21
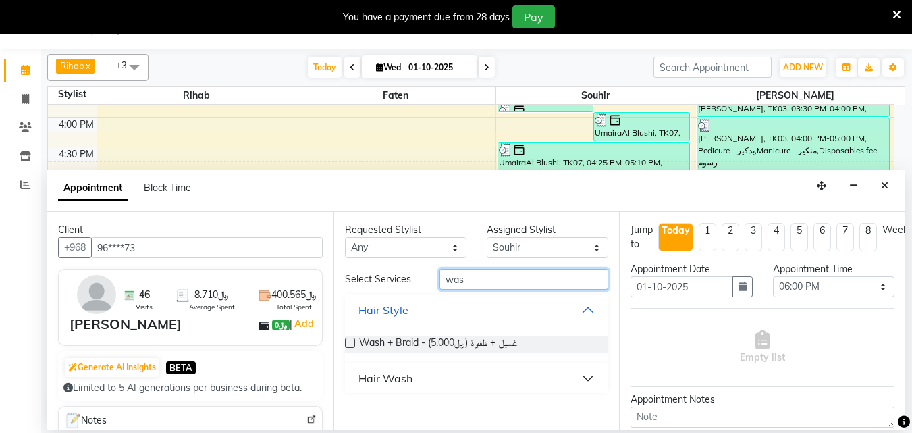
type input "was"
click at [583, 390] on button "Hair Wash" at bounding box center [476, 378] width 253 height 24
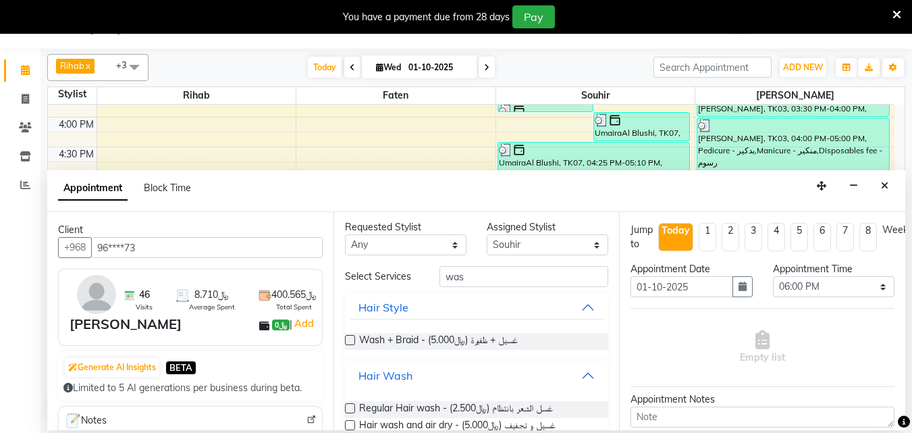
scroll to position [0, 0]
click at [353, 348] on label at bounding box center [350, 343] width 10 height 10
click at [353, 348] on input "checkbox" at bounding box center [349, 344] width 9 height 9
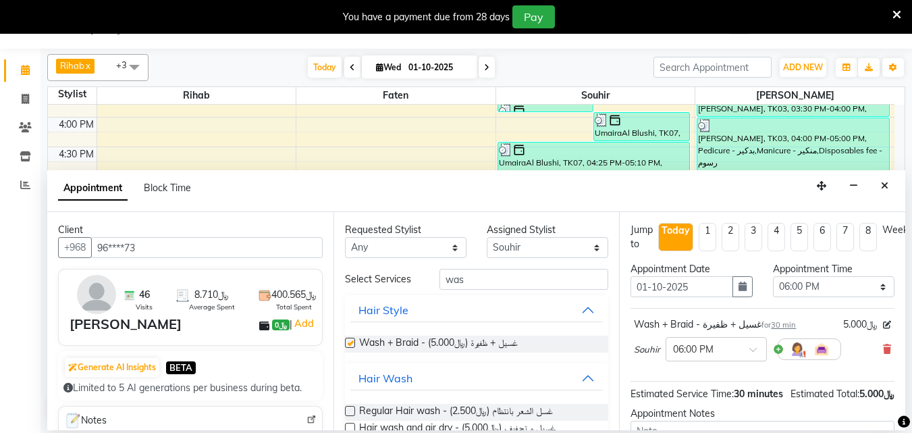
checkbox input "false"
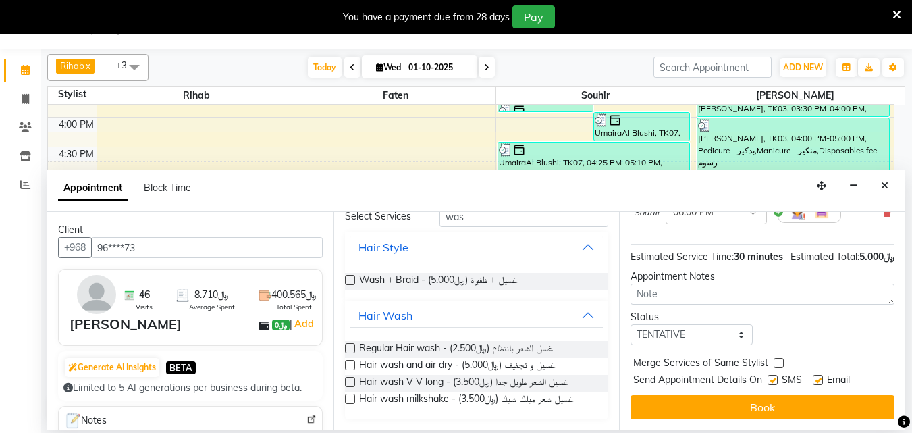
scroll to position [176, 0]
click at [797, 395] on button "Book" at bounding box center [763, 407] width 264 height 24
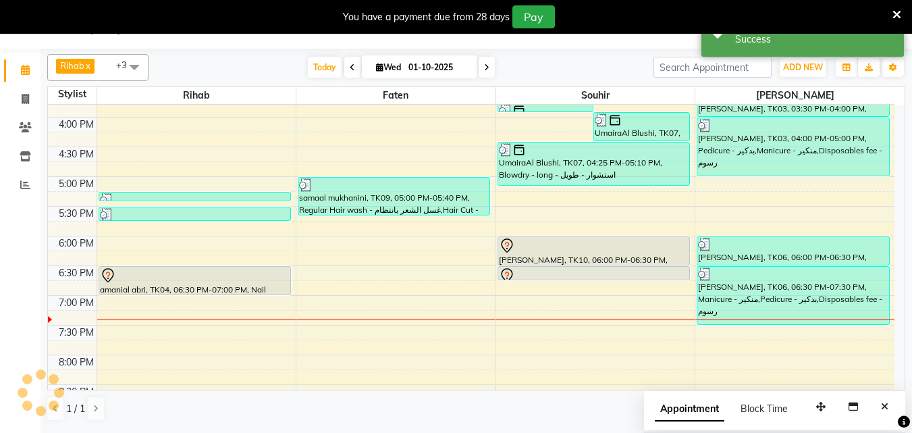
scroll to position [0, 0]
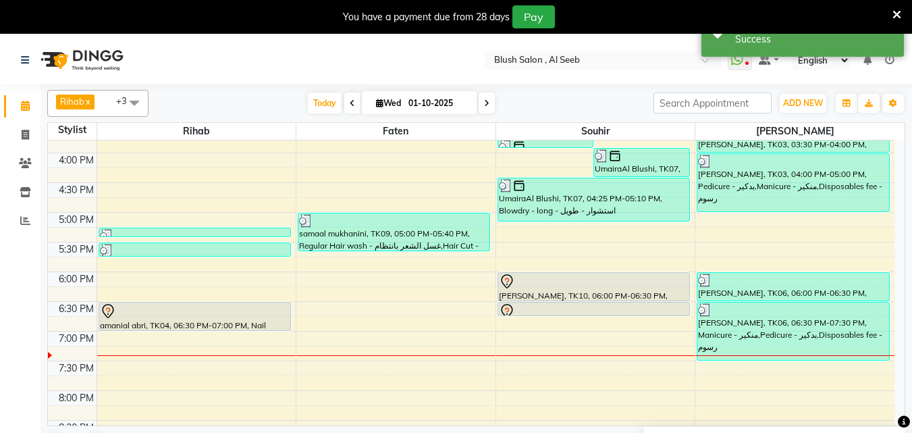
click at [531, 288] on div at bounding box center [594, 281] width 190 height 16
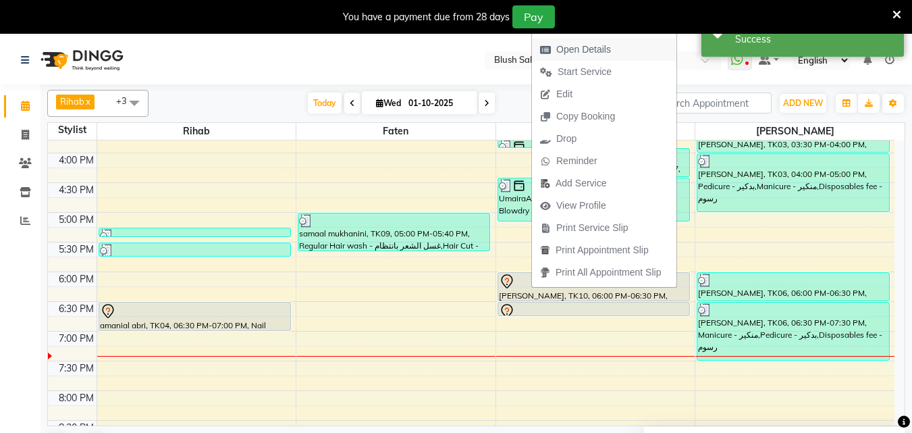
click at [594, 47] on span "Open Details" at bounding box center [583, 50] width 55 height 14
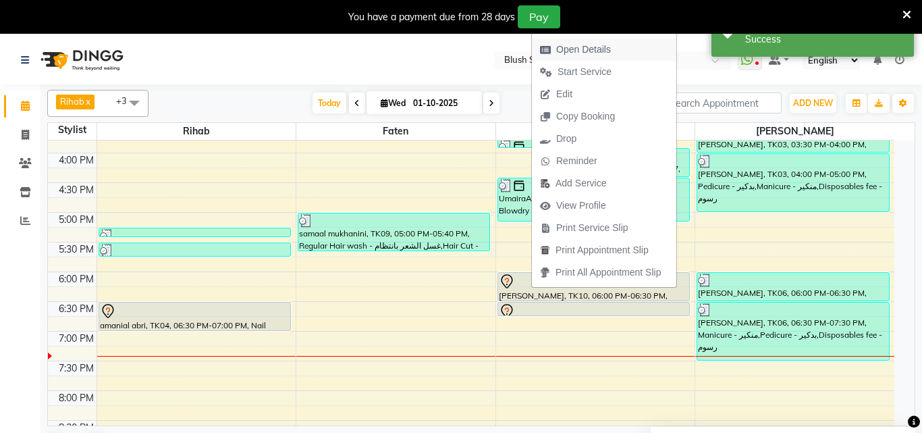
select select "7"
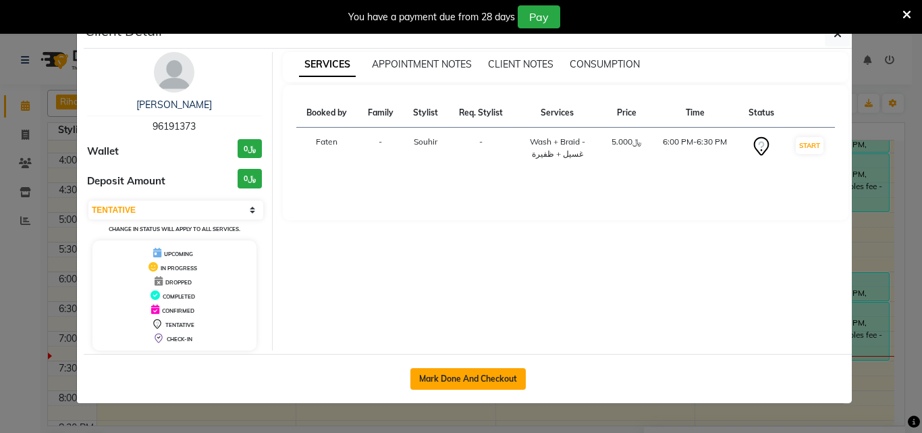
click at [469, 384] on button "Mark Done And Checkout" at bounding box center [468, 379] width 115 height 22
select select "service"
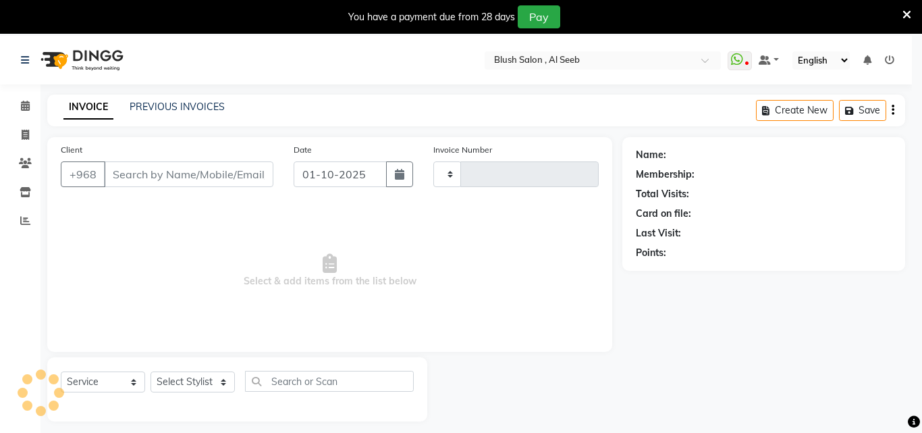
type input "0968"
select select "5589"
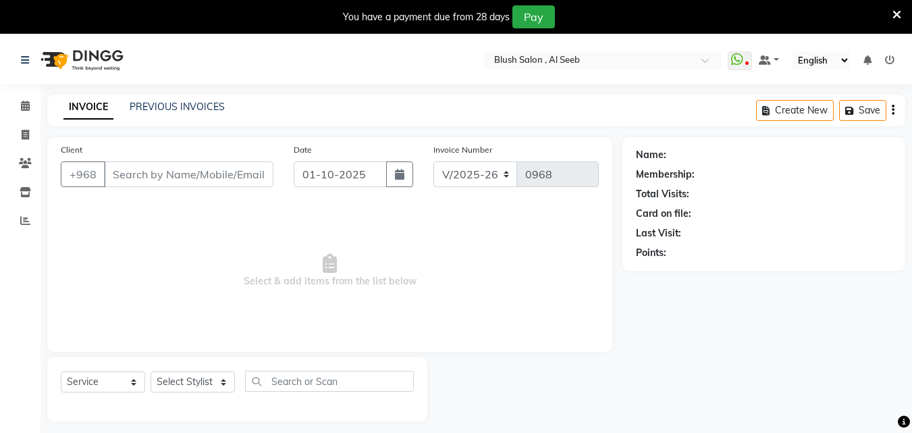
scroll to position [36, 0]
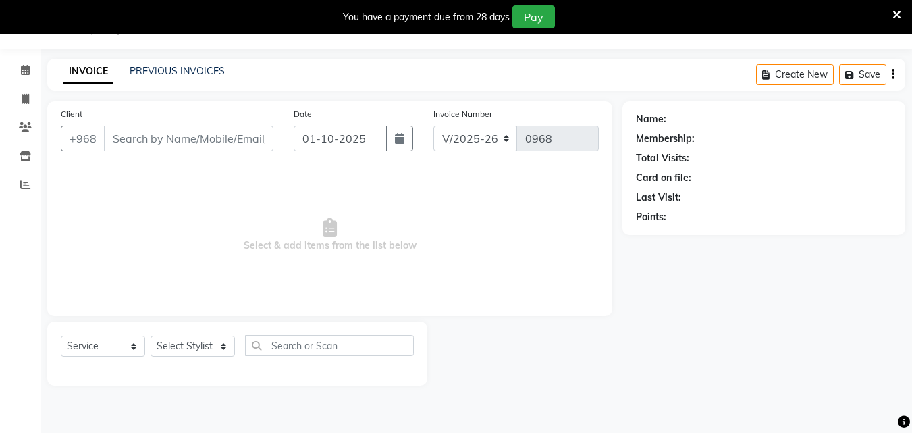
type input "96****73"
select select "40671"
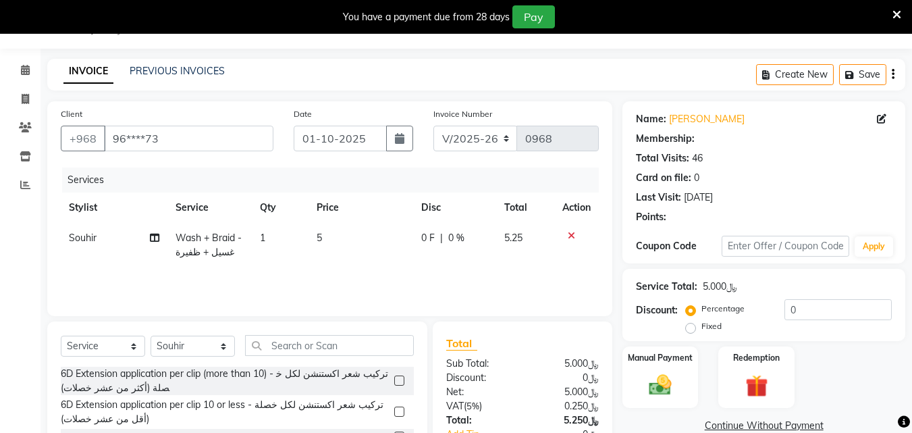
scroll to position [103, 0]
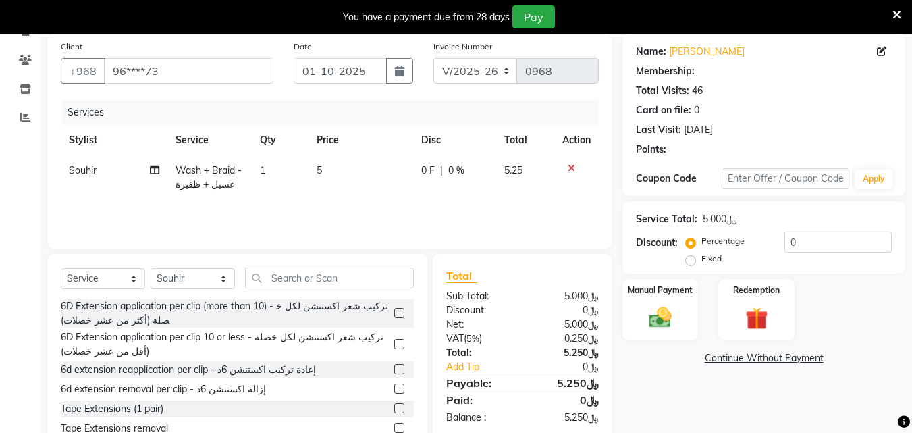
select select "1: Object"
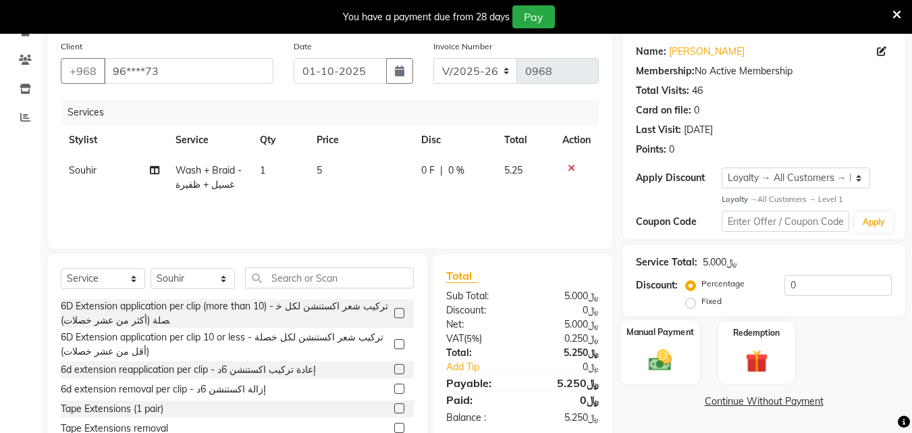
click at [658, 374] on img at bounding box center [660, 360] width 38 height 27
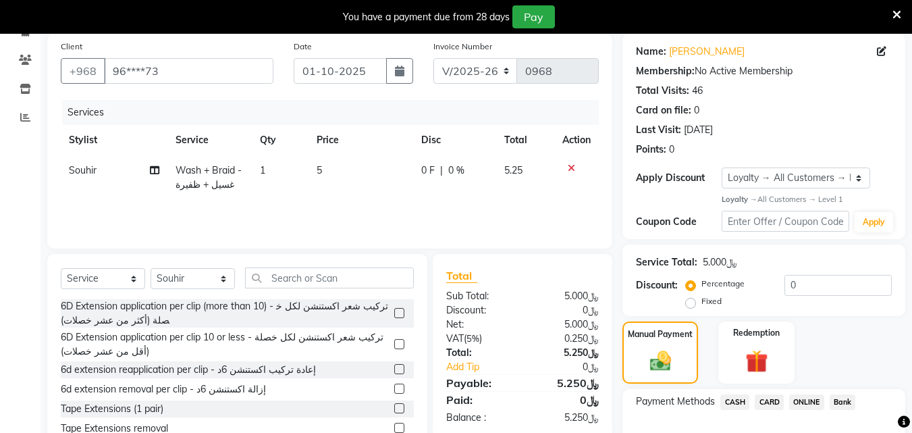
scroll to position [203, 0]
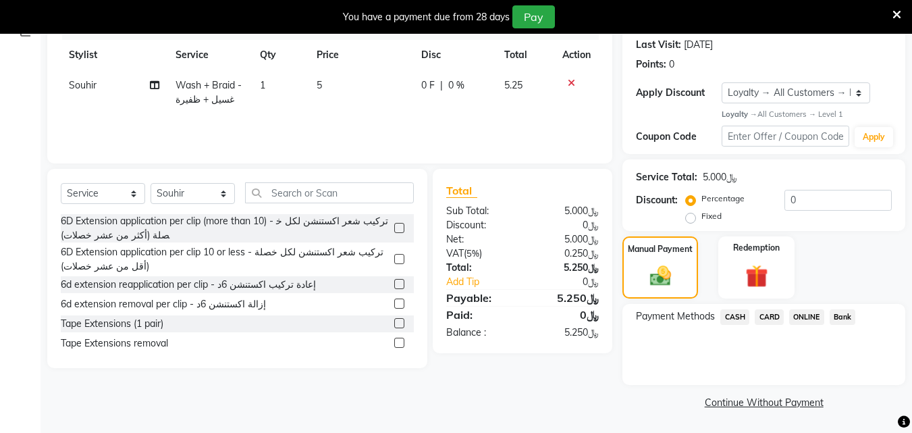
click at [777, 320] on span "CARD" at bounding box center [769, 317] width 29 height 16
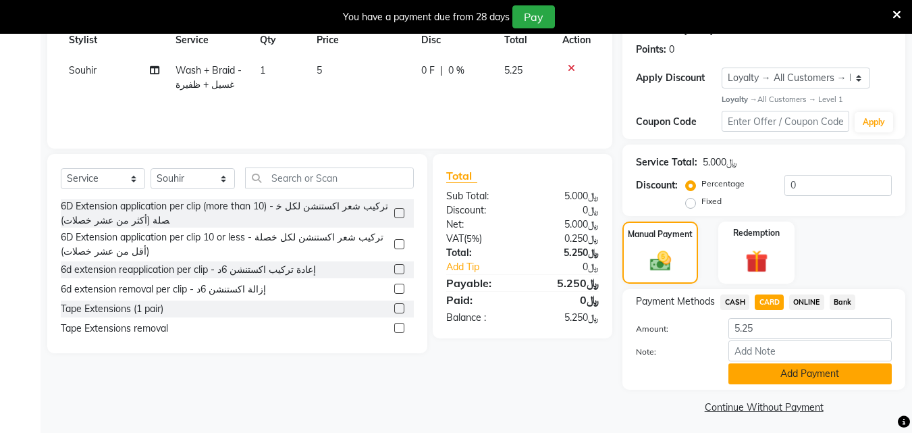
scroll to position [228, 0]
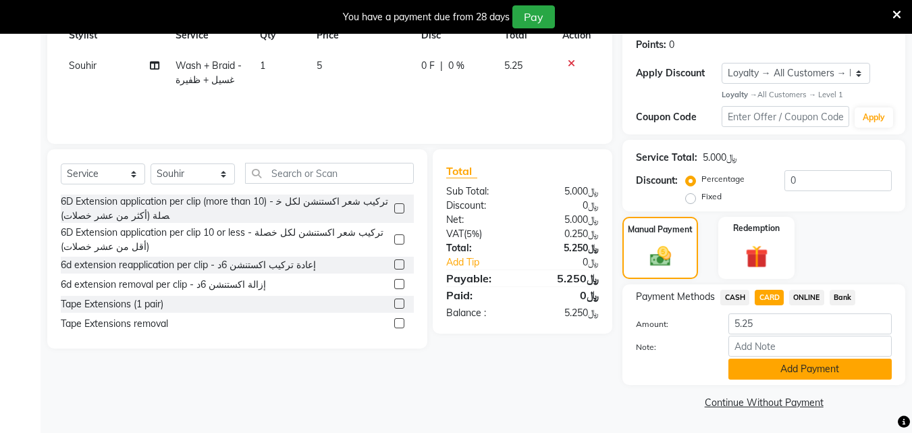
click at [769, 365] on button "Add Payment" at bounding box center [810, 369] width 163 height 21
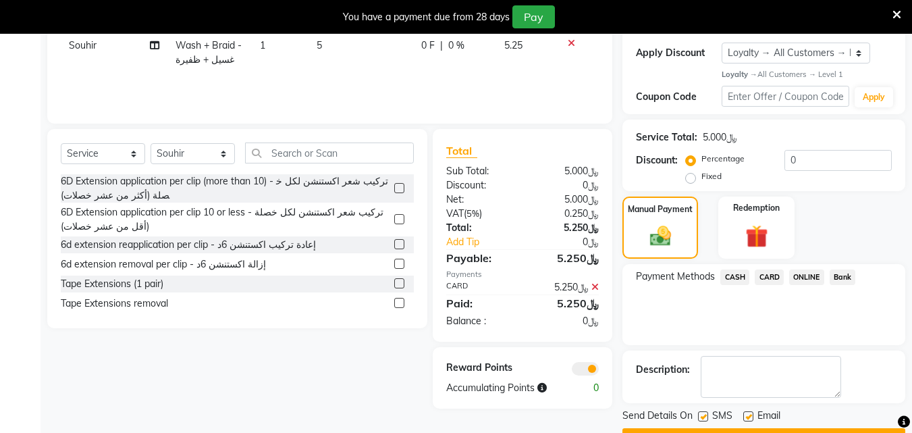
scroll to position [284, 0]
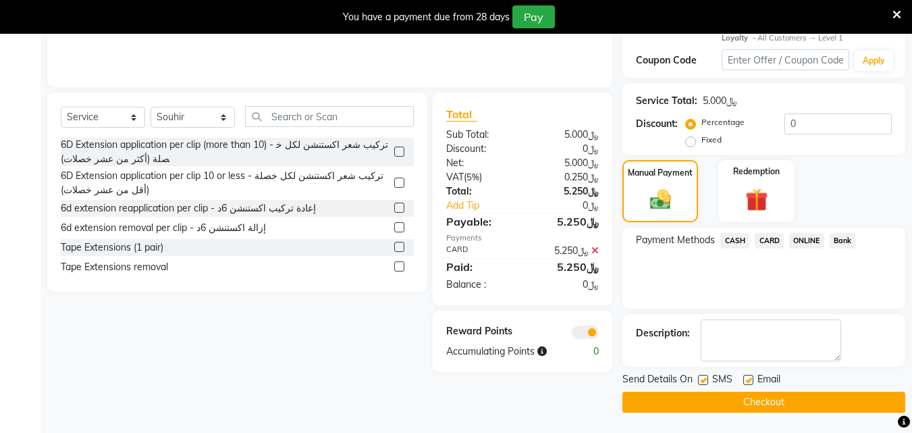
click at [754, 396] on button "Checkout" at bounding box center [764, 402] width 283 height 21
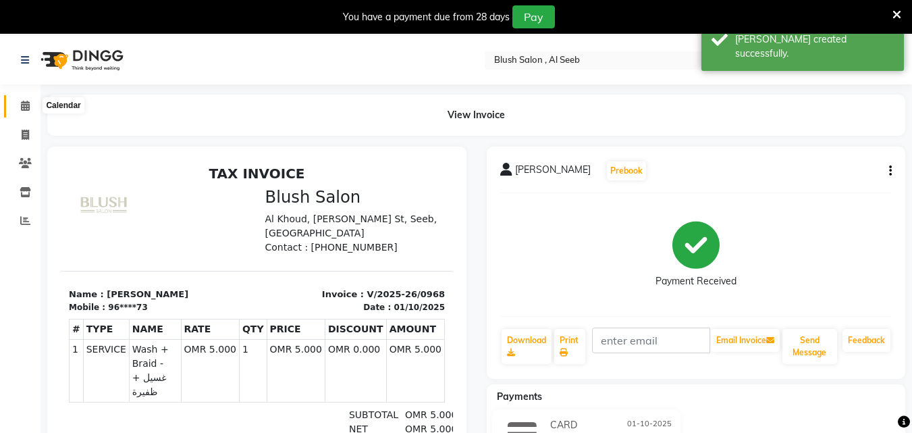
click at [21, 108] on icon at bounding box center [25, 106] width 9 height 10
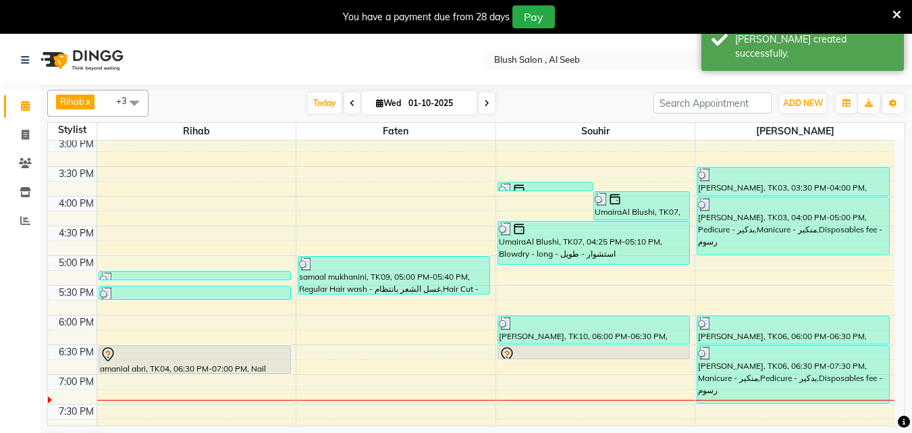
scroll to position [1032, 0]
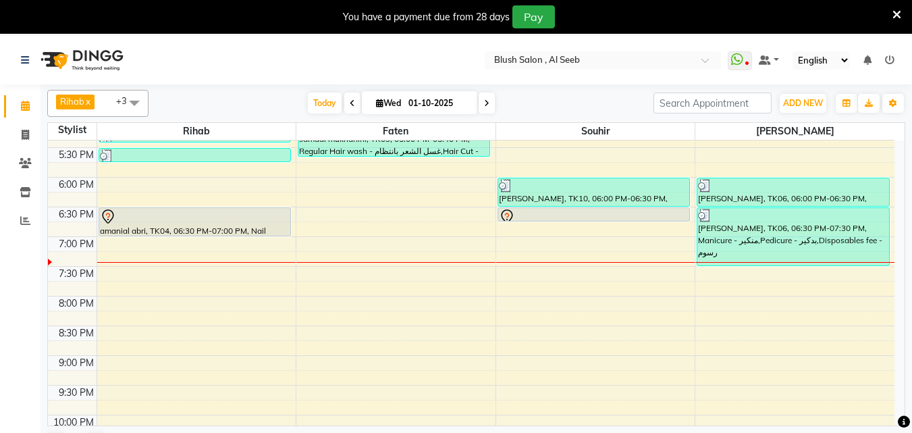
click at [423, 109] on input "01-10-2025" at bounding box center [438, 103] width 68 height 20
select select "10"
select select "2025"
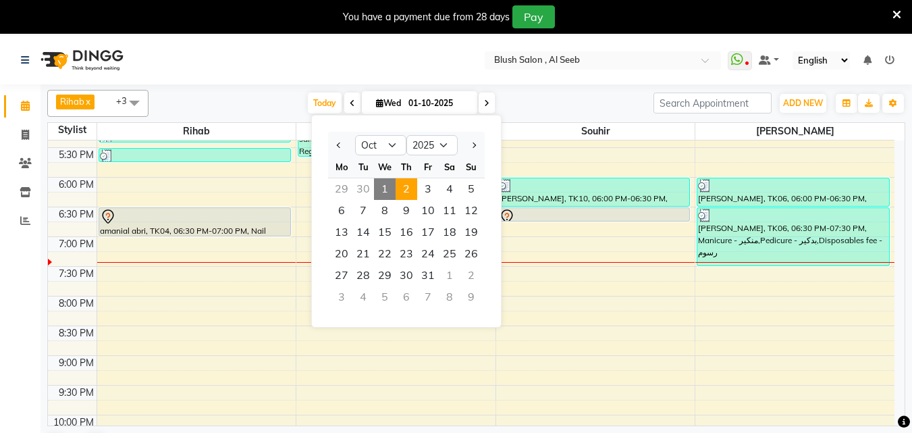
click at [409, 196] on span "2" at bounding box center [407, 189] width 22 height 22
type input "02-10-2025"
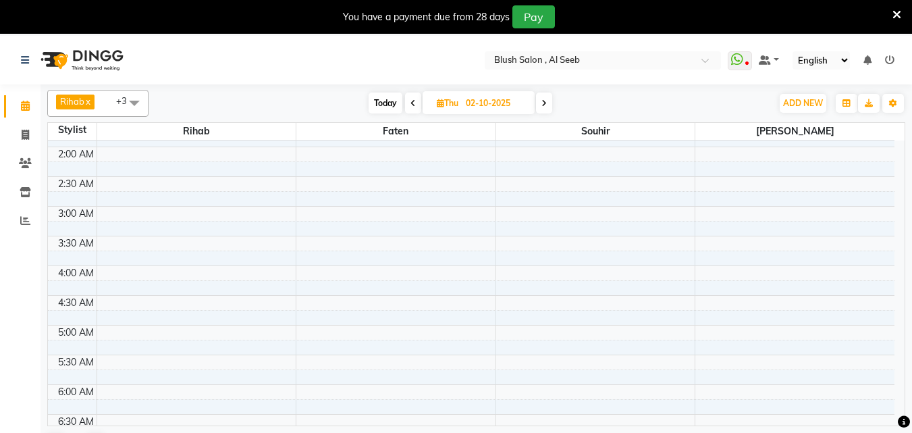
scroll to position [0, 0]
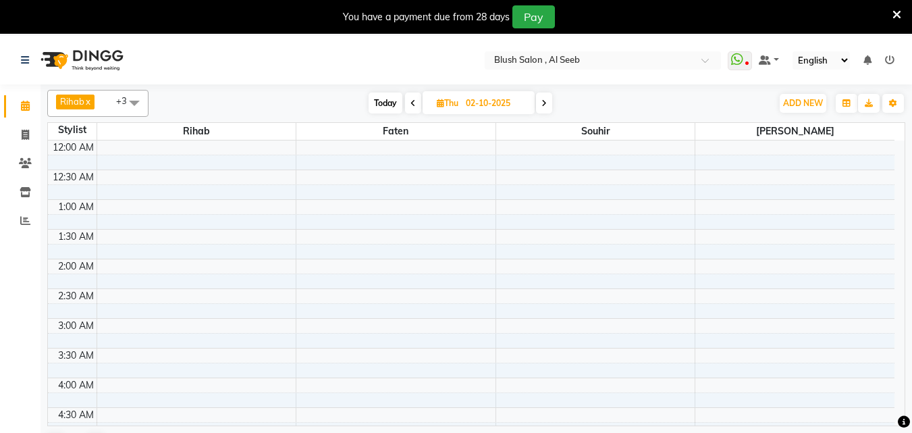
click at [499, 107] on input "02-10-2025" at bounding box center [496, 103] width 68 height 20
select select "10"
select select "2025"
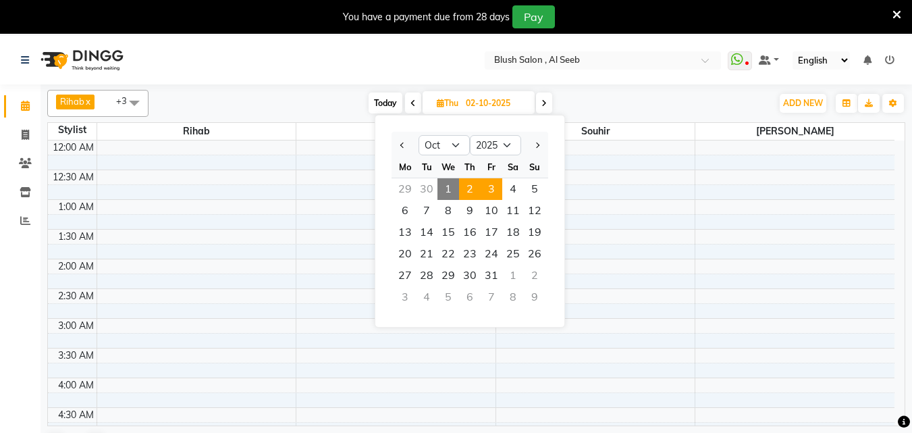
click at [502, 197] on span "3" at bounding box center [492, 189] width 22 height 22
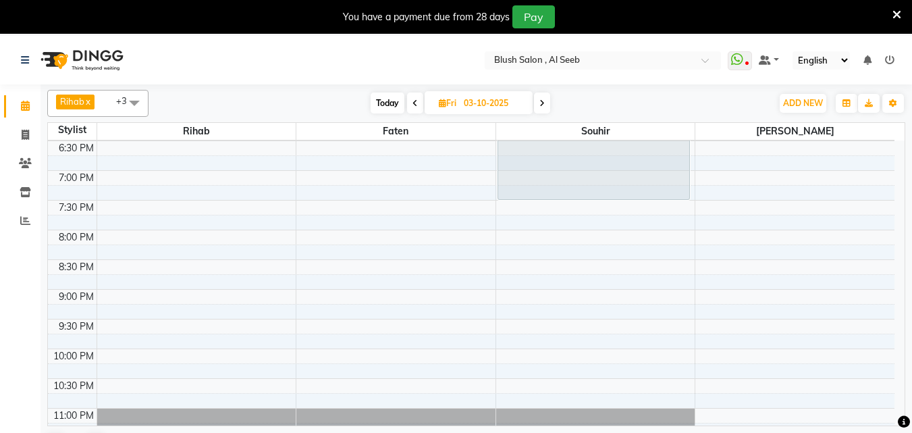
scroll to position [870, 0]
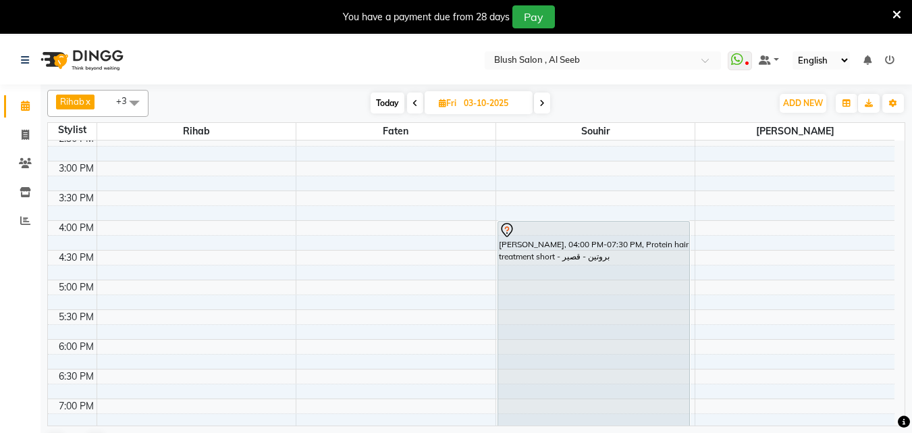
click at [393, 104] on span "Today" at bounding box center [388, 103] width 34 height 21
type input "01-10-2025"
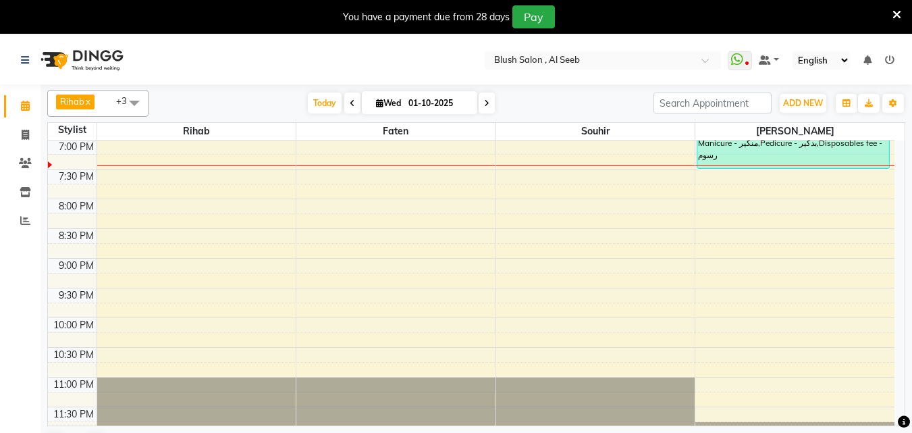
scroll to position [927, 0]
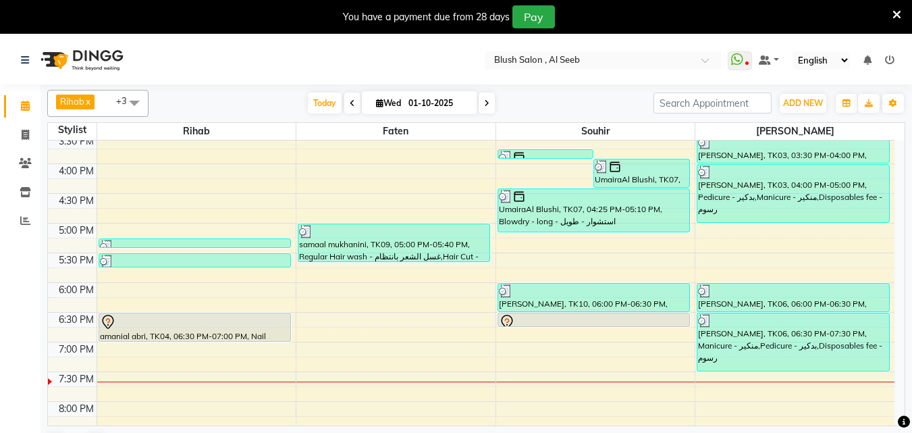
click at [620, 327] on div at bounding box center [593, 325] width 191 height 5
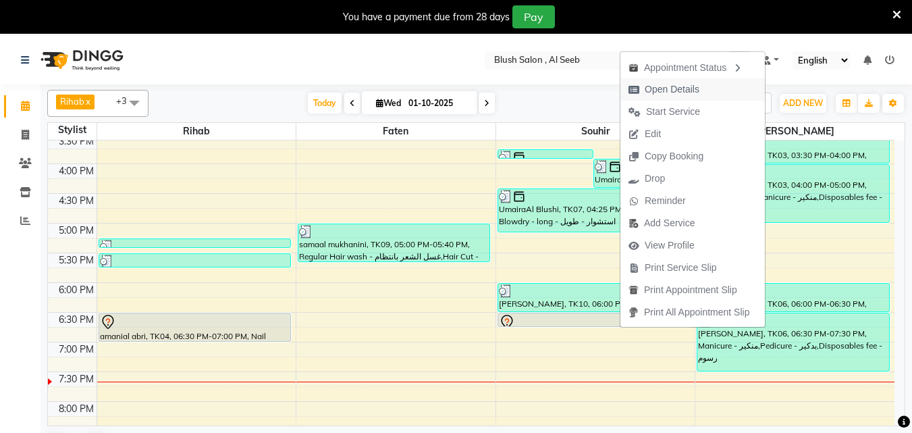
click at [695, 89] on span "Open Details" at bounding box center [672, 89] width 55 height 14
select select "7"
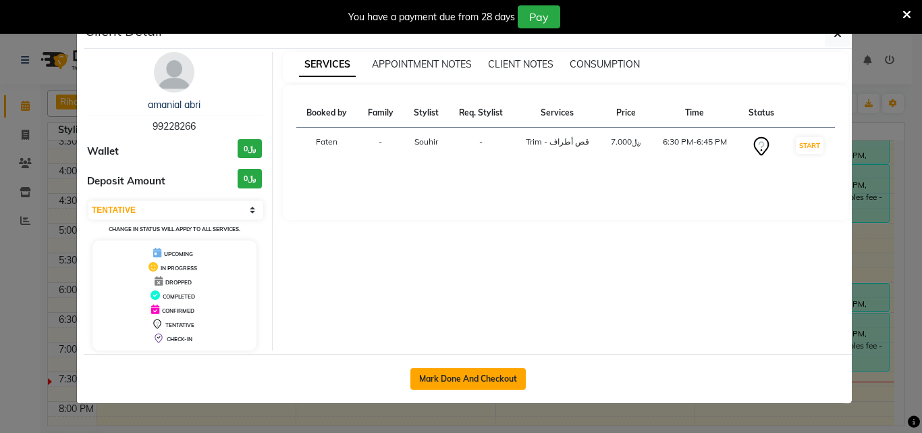
click at [448, 390] on button "Mark Done And Checkout" at bounding box center [468, 379] width 115 height 22
select select "service"
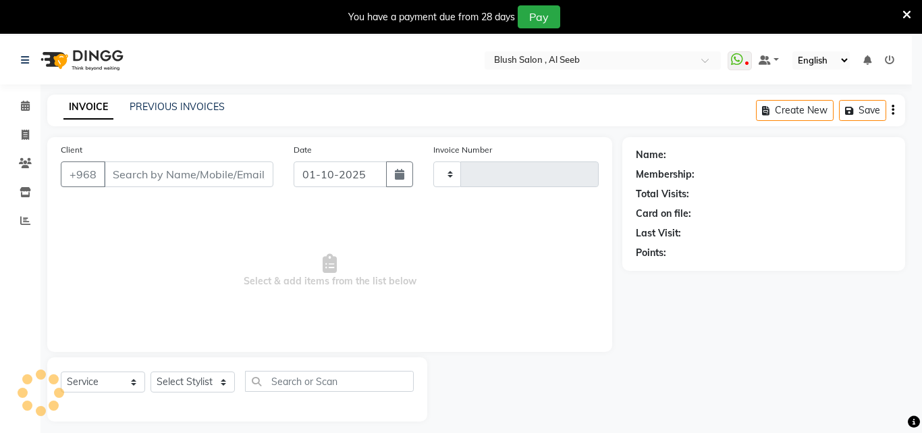
type input "0969"
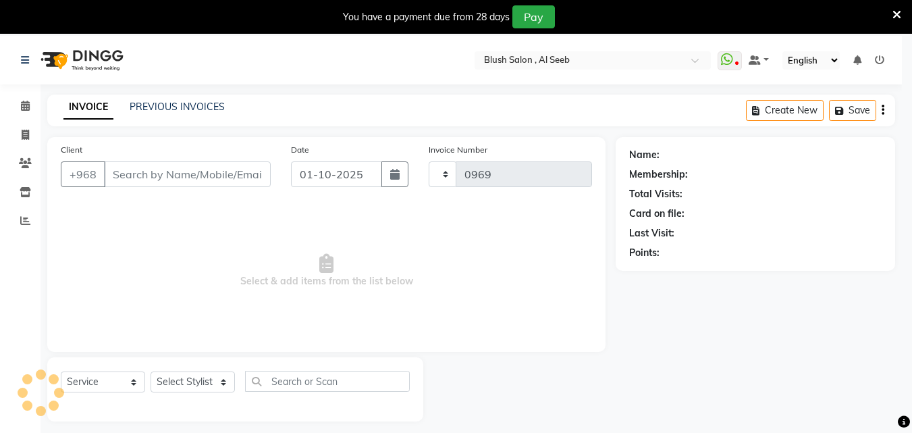
select select "5589"
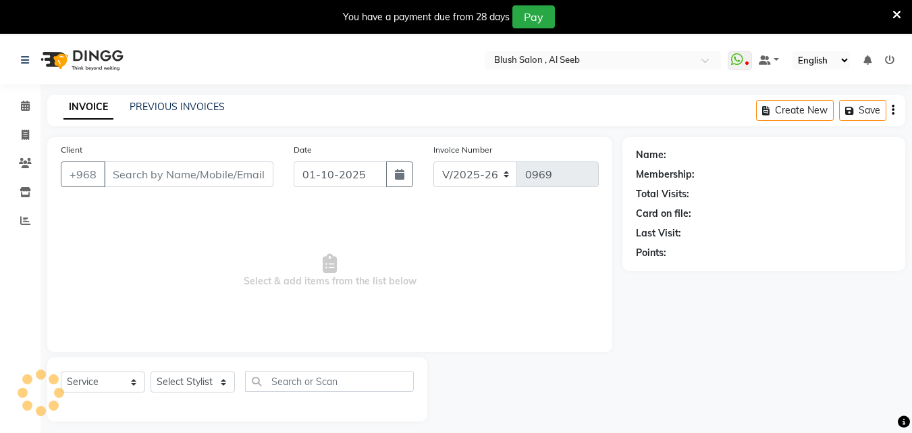
type input "99****66"
select select "40671"
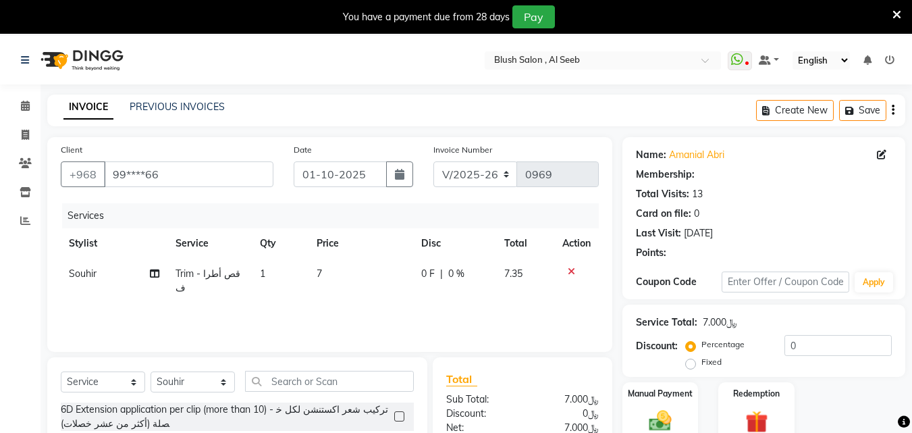
select select "1: Object"
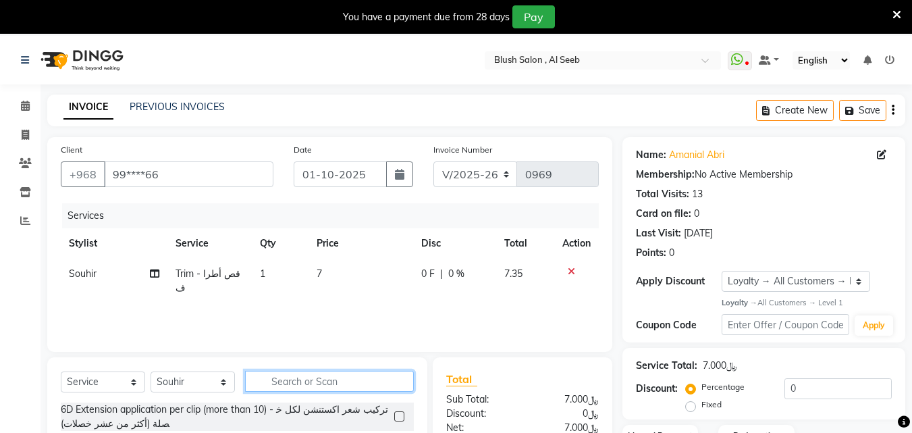
click at [297, 392] on input "text" at bounding box center [329, 381] width 169 height 21
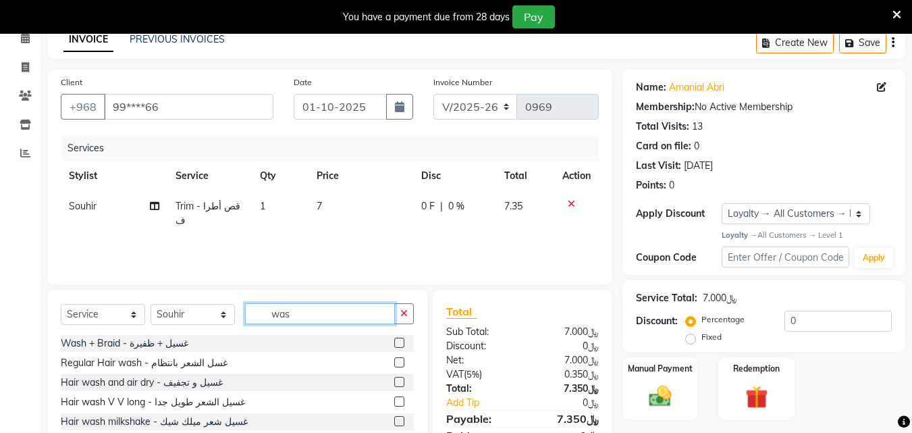
scroll to position [135, 0]
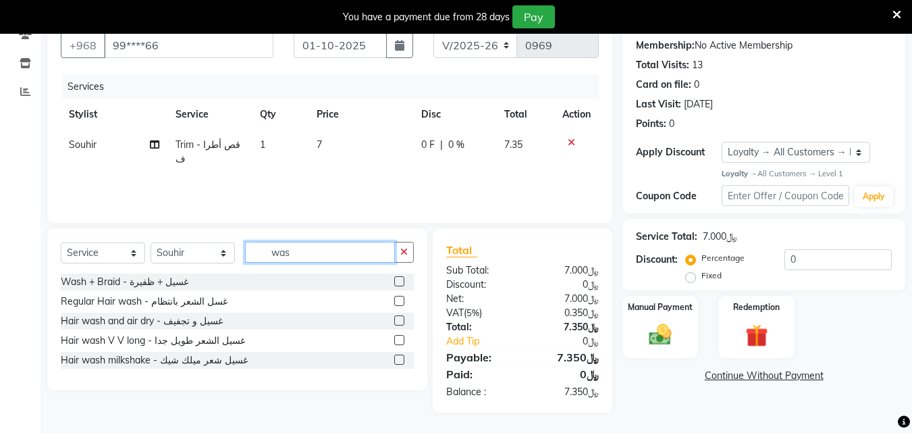
click at [318, 257] on input "was" at bounding box center [320, 252] width 150 height 21
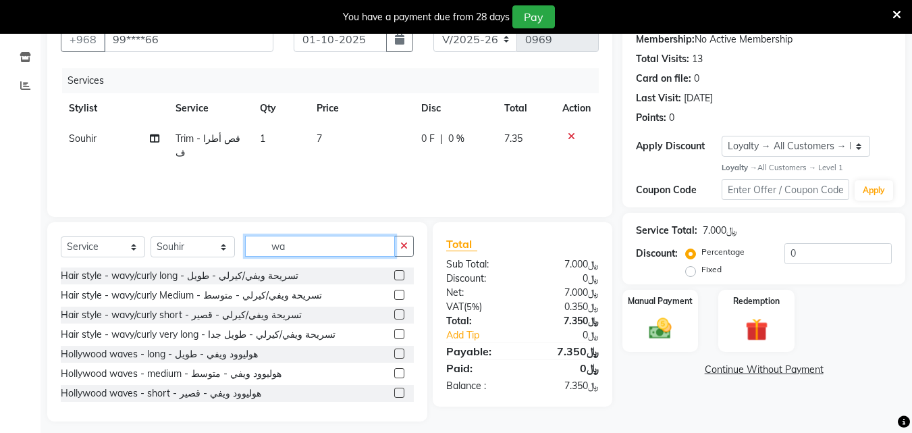
type input "w"
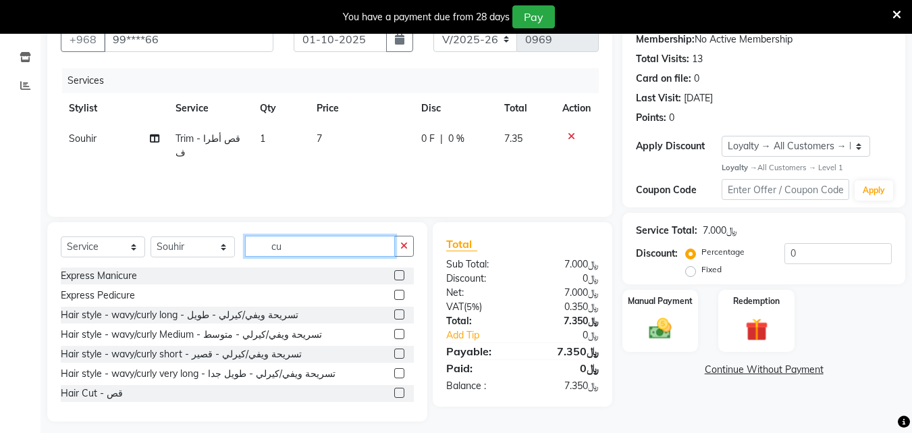
scroll to position [155, 0]
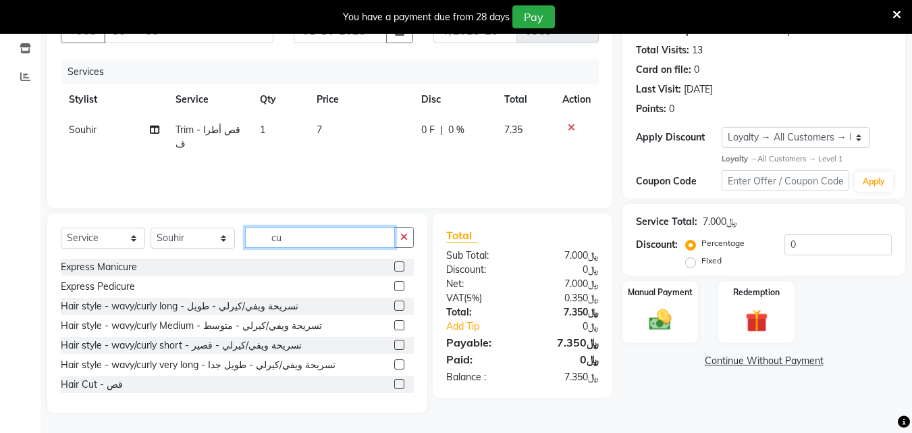
type input "cu"
click at [394, 388] on label at bounding box center [399, 384] width 10 height 10
click at [394, 388] on input "checkbox" at bounding box center [398, 384] width 9 height 9
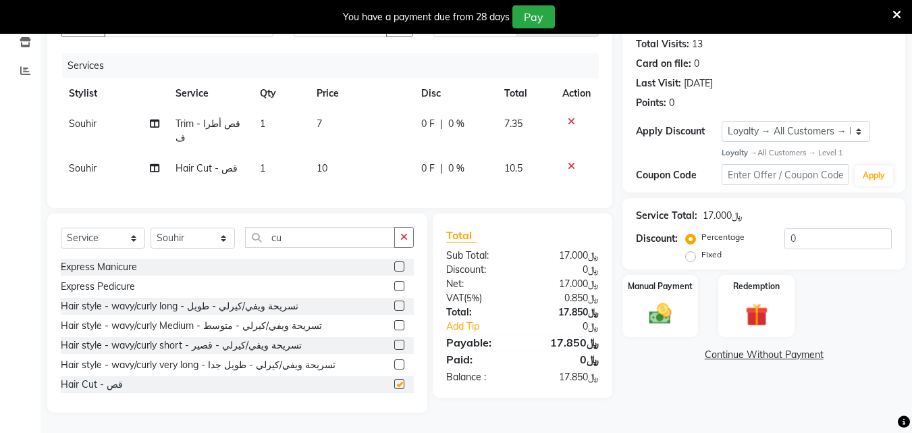
checkbox input "false"
click at [570, 125] on icon at bounding box center [571, 121] width 7 height 9
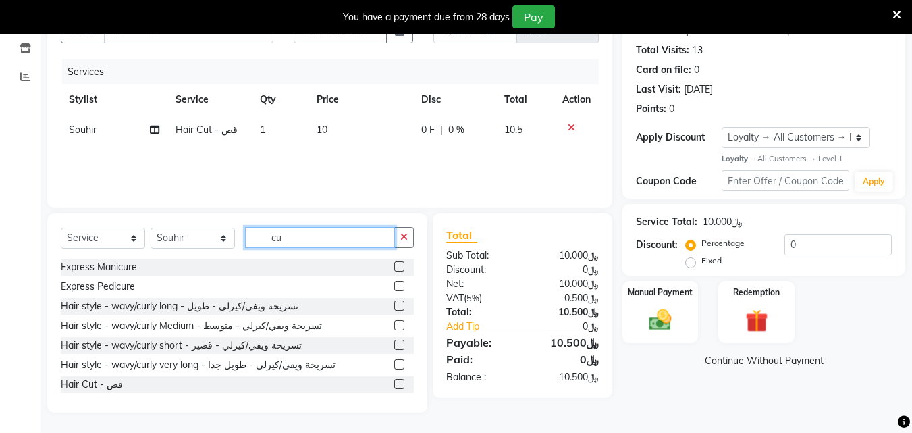
click at [307, 241] on input "cu" at bounding box center [320, 237] width 150 height 21
type input "c"
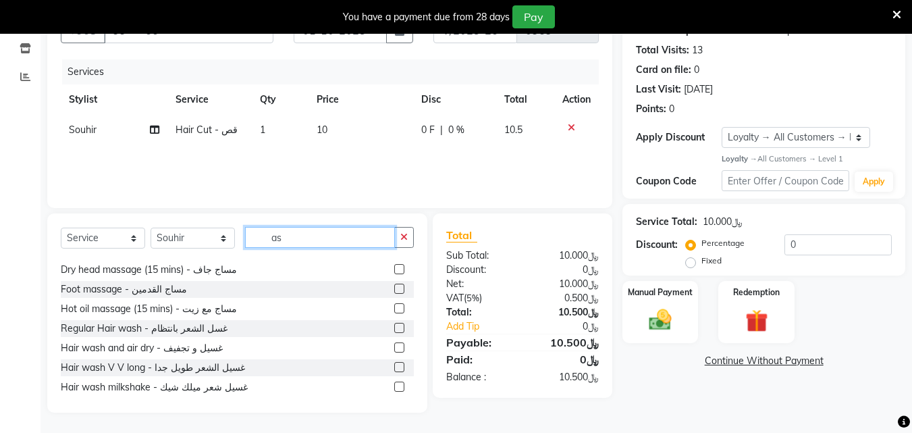
scroll to position [0, 0]
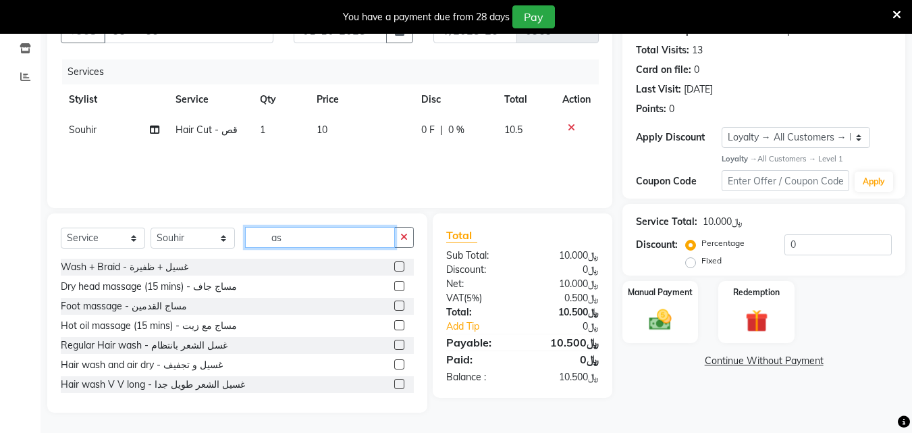
type input "as"
click at [394, 365] on label at bounding box center [399, 364] width 10 height 10
click at [394, 365] on input "checkbox" at bounding box center [398, 365] width 9 height 9
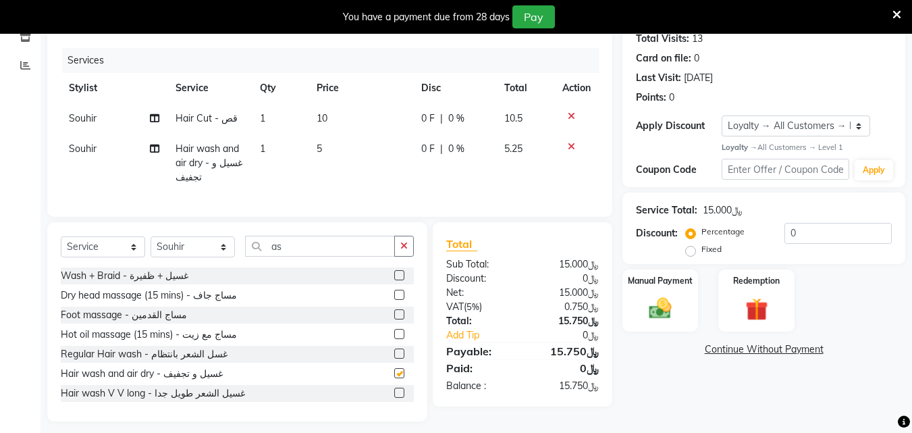
checkbox input "false"
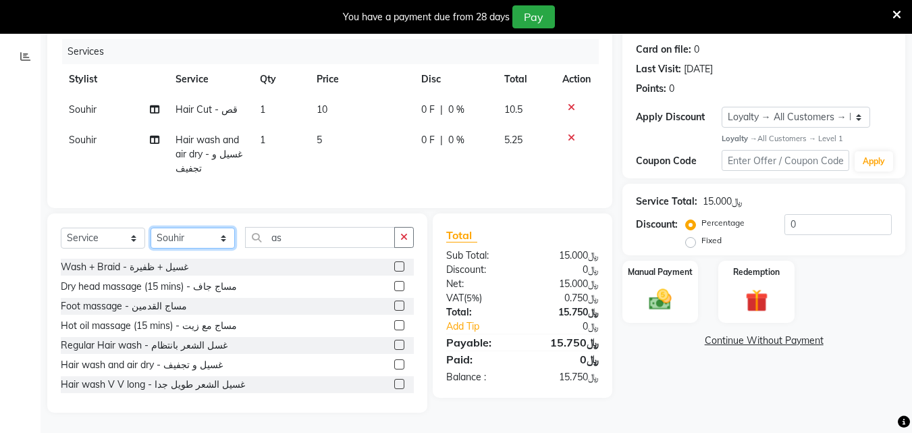
click at [224, 234] on select "Select Stylist Arwa Faten [PERSON_NAME] [PERSON_NAME] [PERSON_NAME] Souhir" at bounding box center [193, 238] width 84 height 21
select select "38037"
click at [151, 228] on select "Select Stylist Arwa Faten [PERSON_NAME] [PERSON_NAME] [PERSON_NAME] Souhir" at bounding box center [193, 238] width 84 height 21
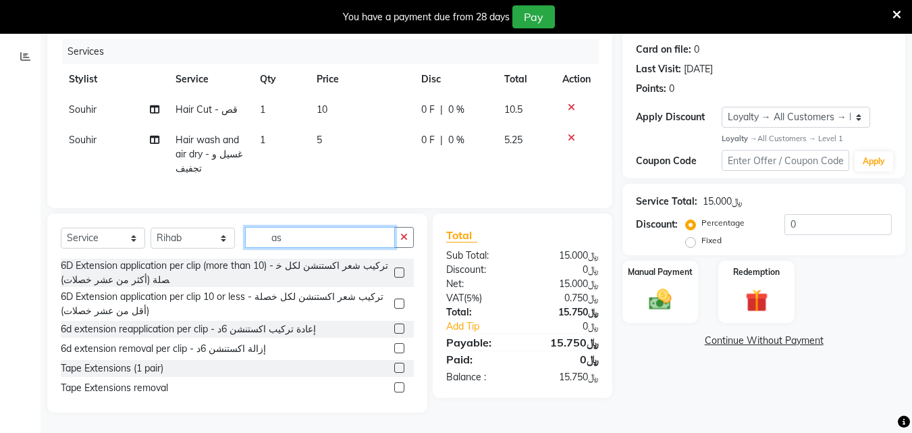
click at [308, 232] on input "as" at bounding box center [320, 237] width 150 height 21
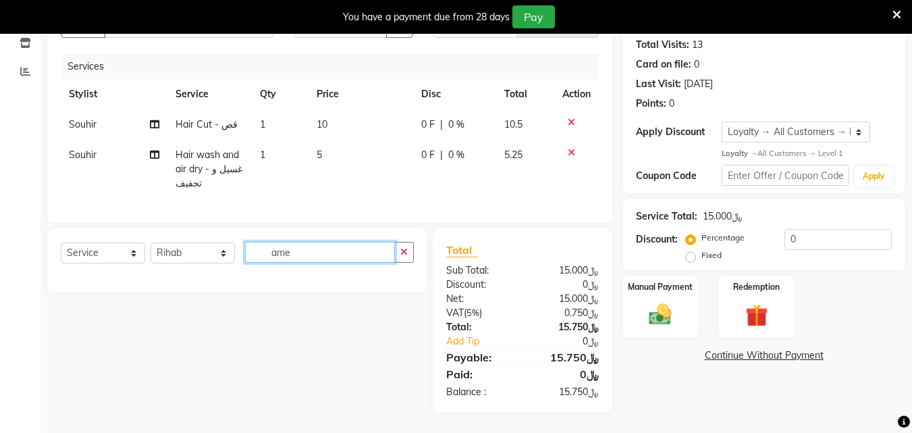
scroll to position [177, 0]
type input "a"
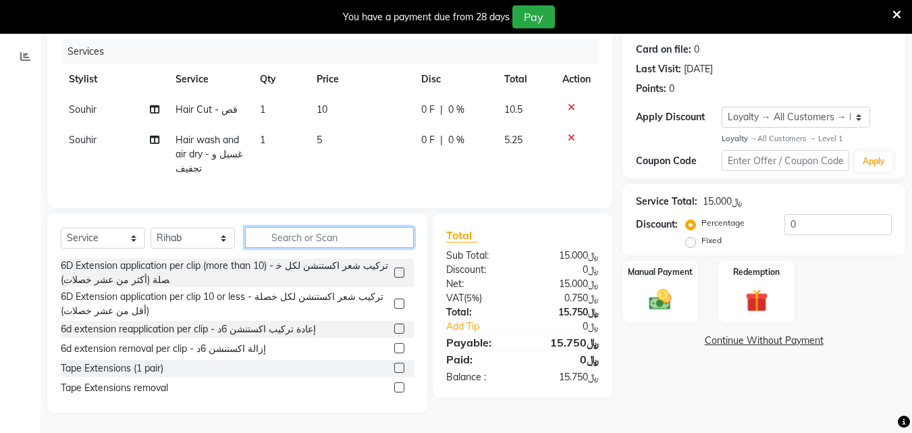
scroll to position [190, 0]
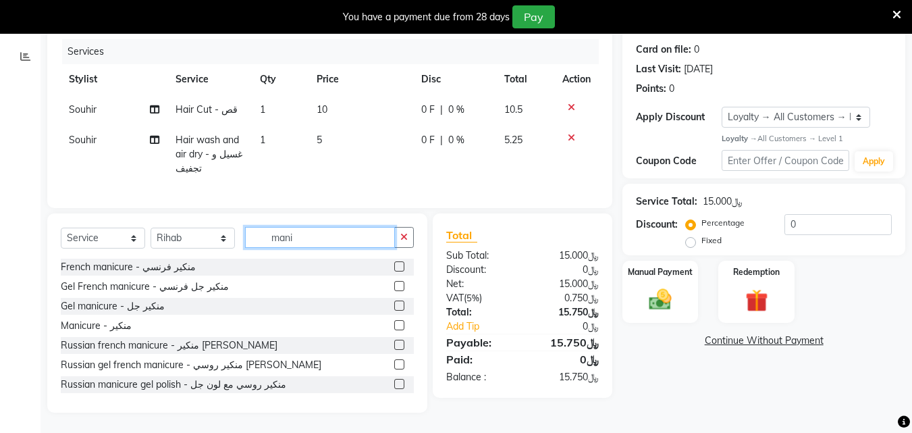
type input "mani"
click at [394, 327] on label at bounding box center [399, 325] width 10 height 10
click at [394, 327] on input "checkbox" at bounding box center [398, 325] width 9 height 9
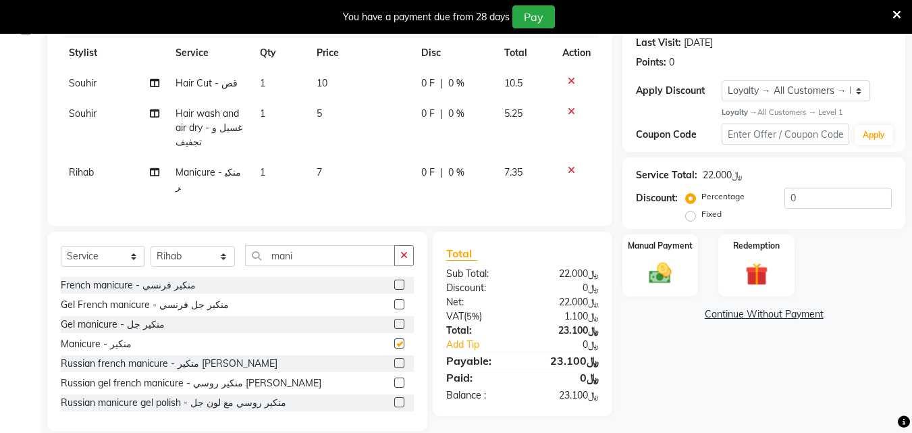
checkbox input "false"
click at [367, 261] on input "mani" at bounding box center [320, 255] width 150 height 21
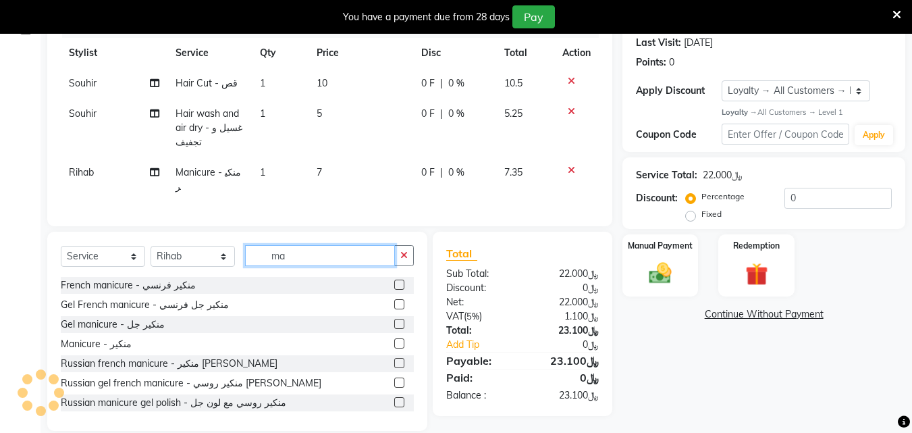
type input "m"
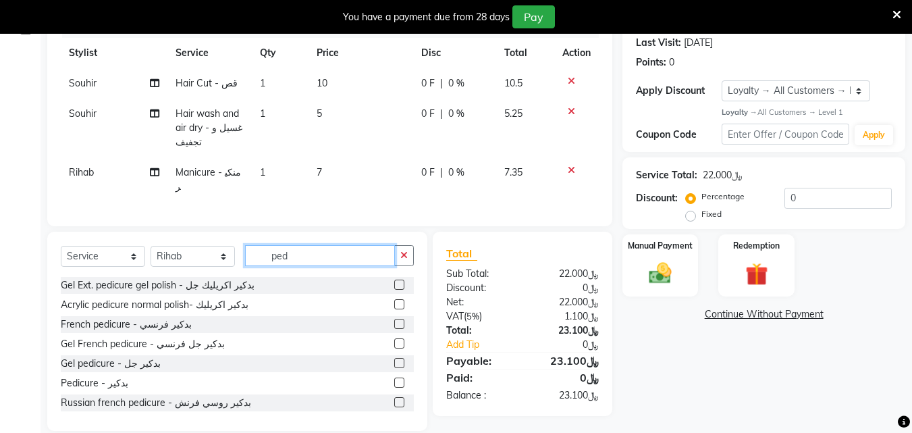
type input "ped"
click at [394, 388] on label at bounding box center [399, 382] width 10 height 10
click at [394, 388] on input "checkbox" at bounding box center [398, 383] width 9 height 9
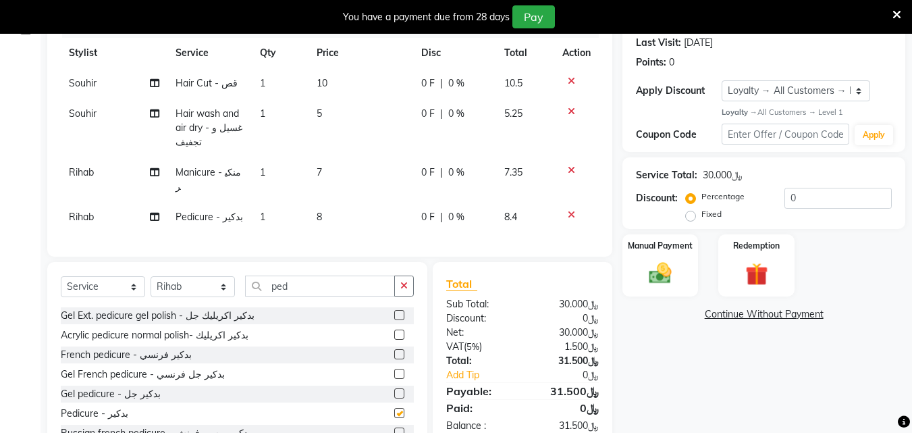
checkbox input "false"
click at [357, 291] on input "ped" at bounding box center [320, 285] width 150 height 21
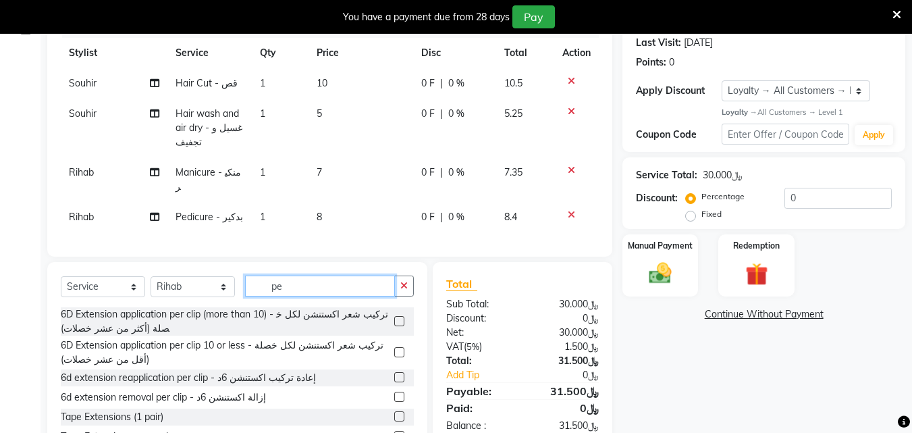
type input "p"
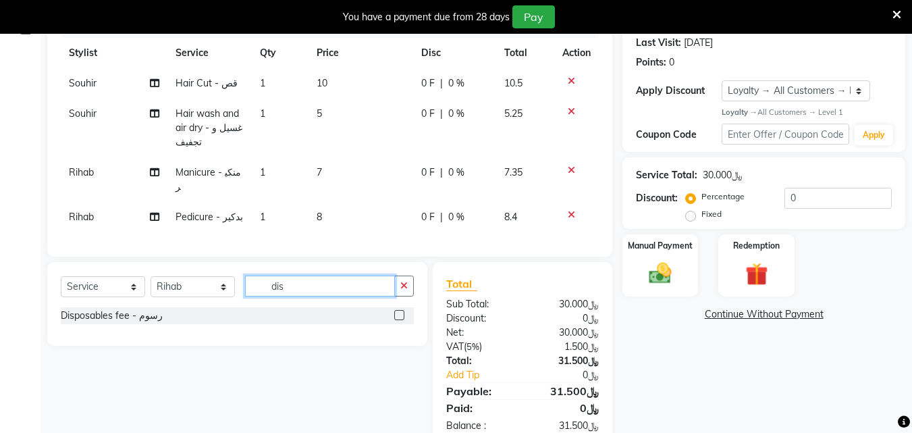
type input "dis"
click at [398, 320] on label at bounding box center [399, 315] width 10 height 10
click at [398, 320] on input "checkbox" at bounding box center [398, 315] width 9 height 9
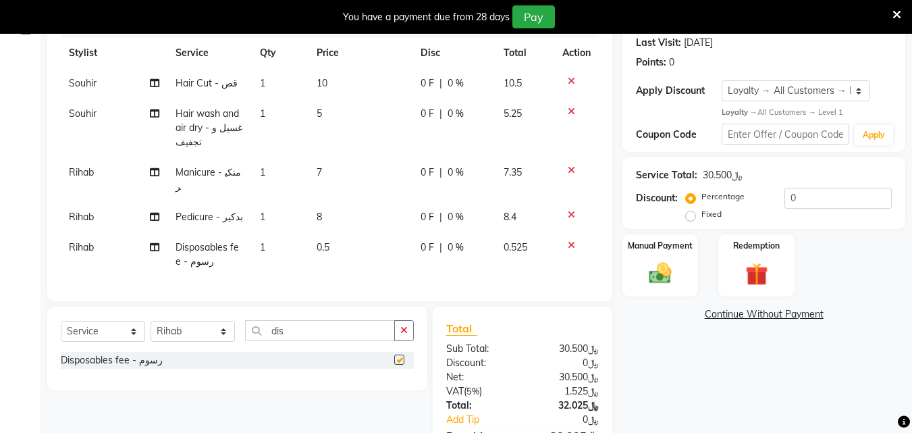
checkbox input "false"
click at [328, 341] on input "dis" at bounding box center [320, 330] width 150 height 21
type input "d"
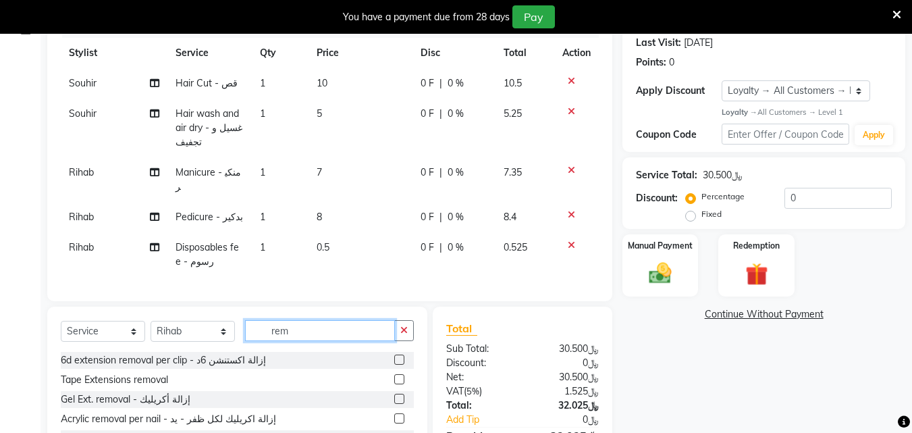
scroll to position [258, 0]
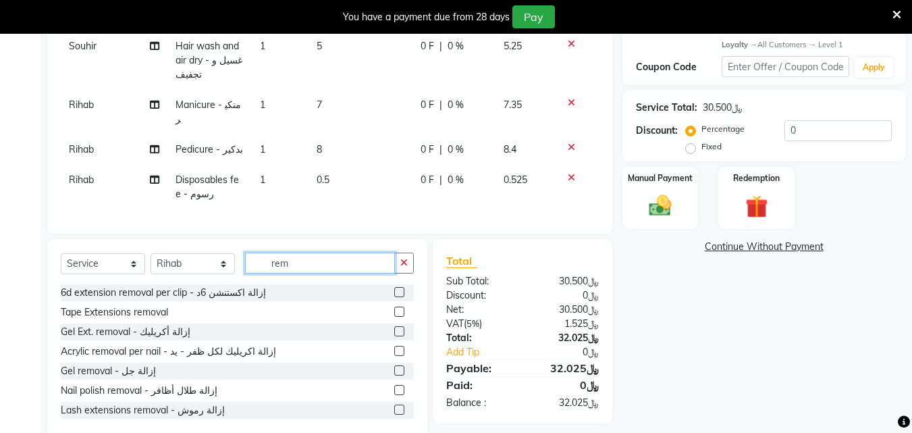
type input "rem"
click at [394, 375] on label at bounding box center [399, 370] width 10 height 10
click at [394, 375] on input "checkbox" at bounding box center [398, 371] width 9 height 9
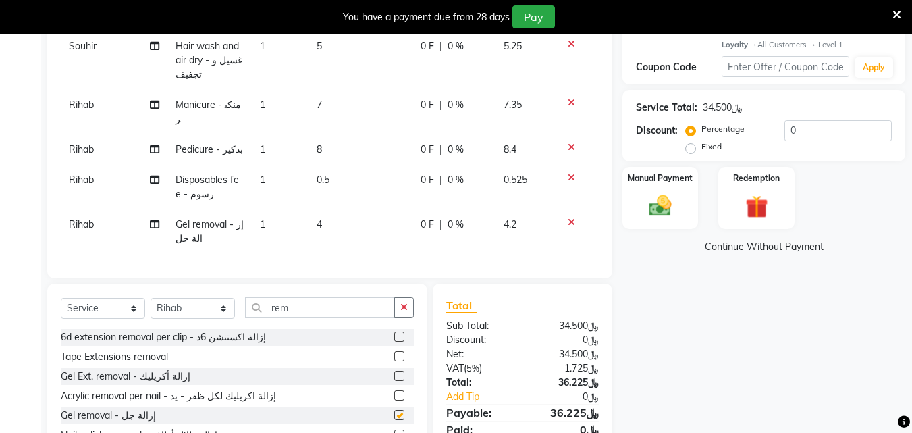
checkbox input "false"
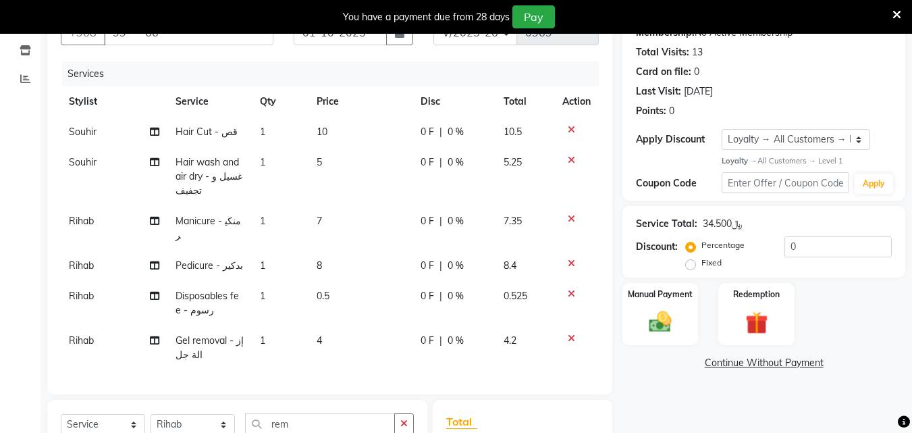
scroll to position [344, 0]
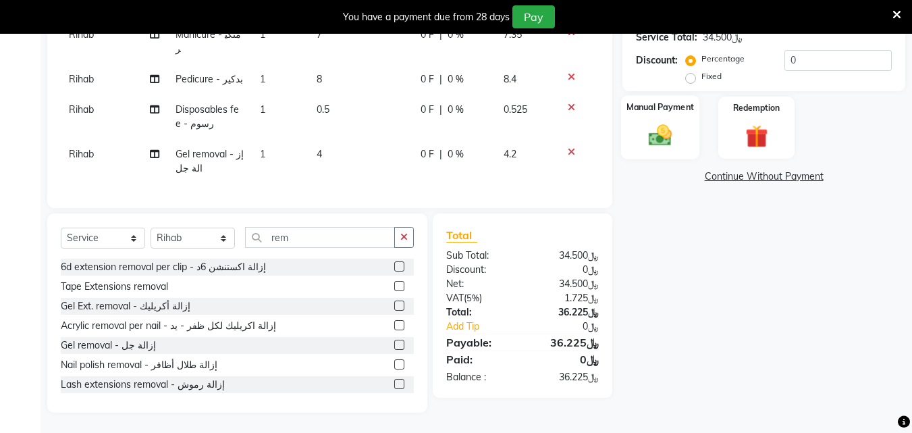
click at [658, 151] on div "Manual Payment" at bounding box center [660, 127] width 79 height 64
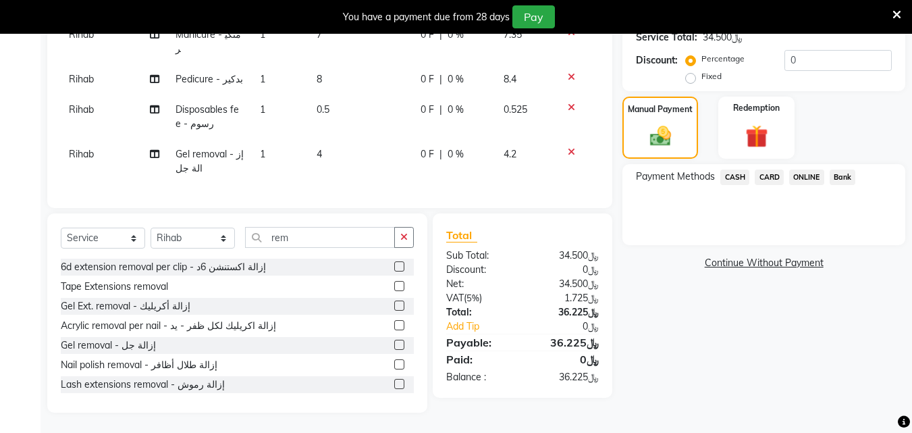
click at [766, 174] on span "CARD" at bounding box center [769, 177] width 29 height 16
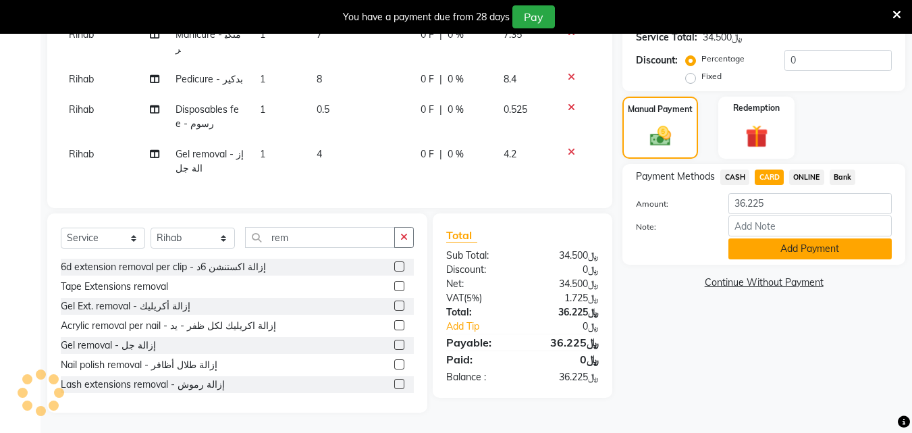
click at [767, 259] on button "Add Payment" at bounding box center [810, 248] width 163 height 21
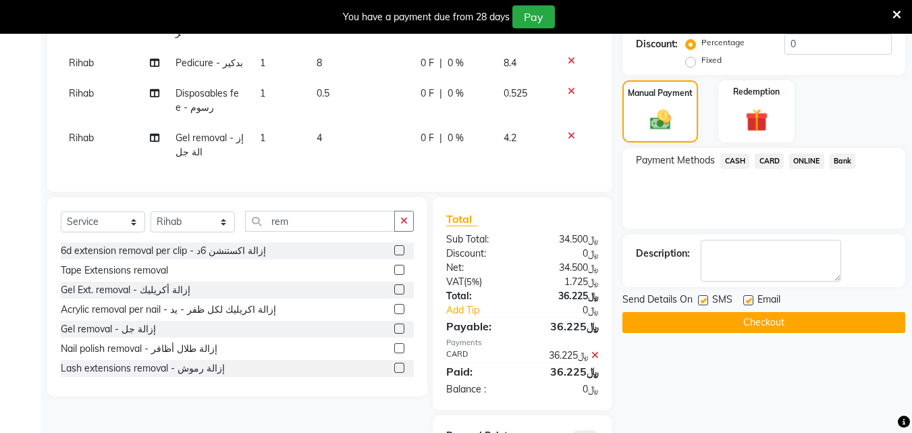
click at [781, 333] on button "Checkout" at bounding box center [764, 322] width 283 height 21
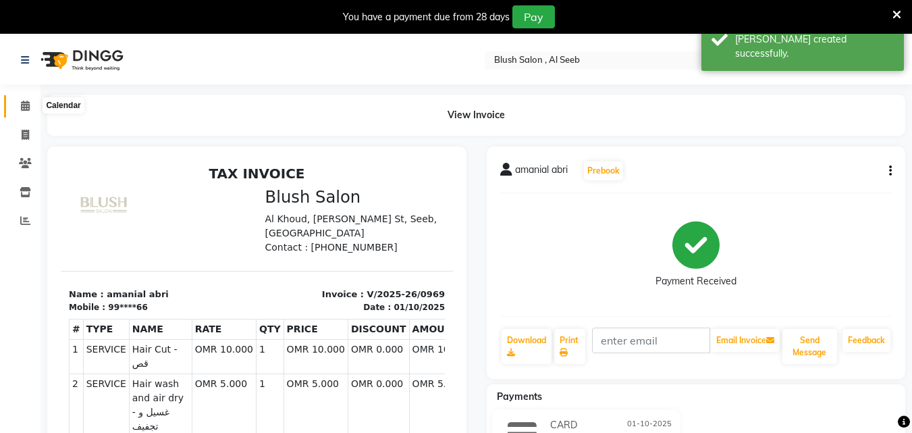
click at [33, 105] on span at bounding box center [26, 107] width 24 height 16
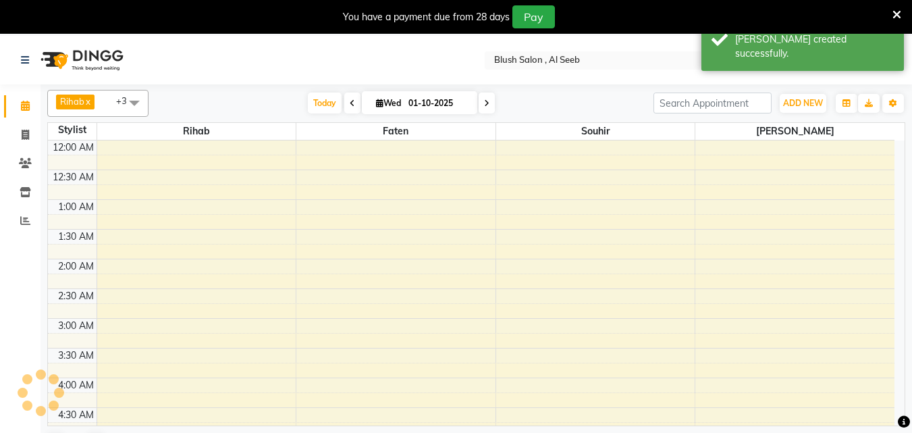
scroll to position [357, 0]
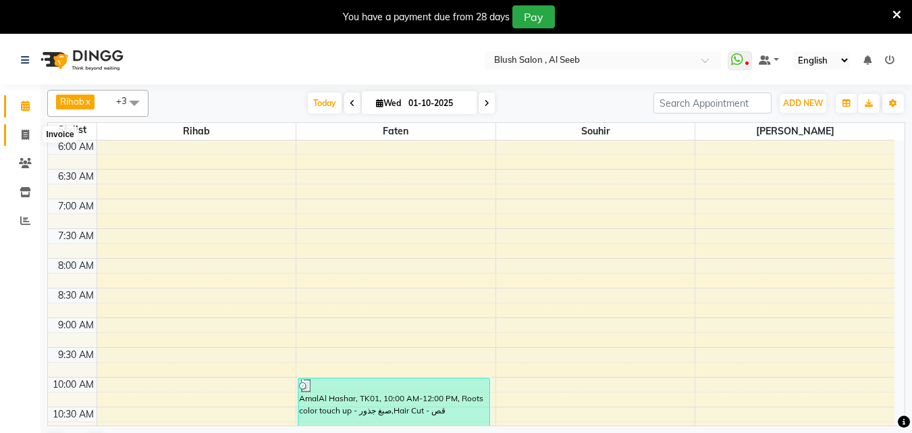
click at [26, 134] on icon at bounding box center [25, 135] width 7 height 10
select select "service"
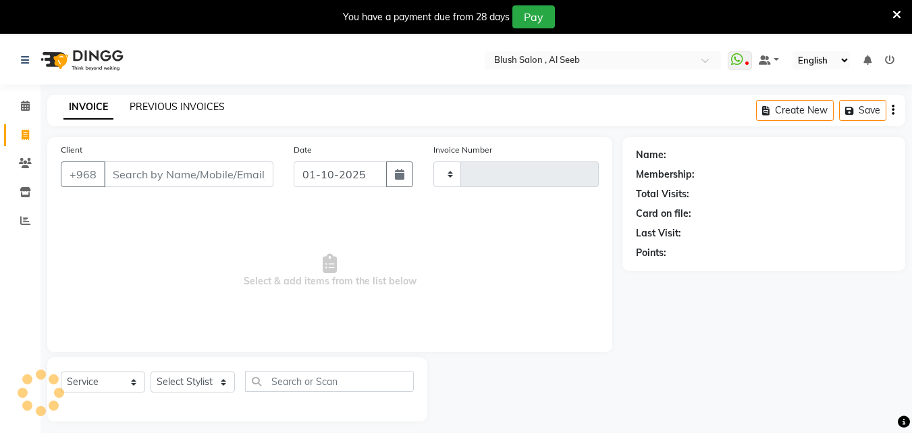
type input "0970"
select select "5589"
click at [175, 107] on link "PREVIOUS INVOICES" at bounding box center [177, 107] width 95 height 12
